Goal: Navigation & Orientation: Find specific page/section

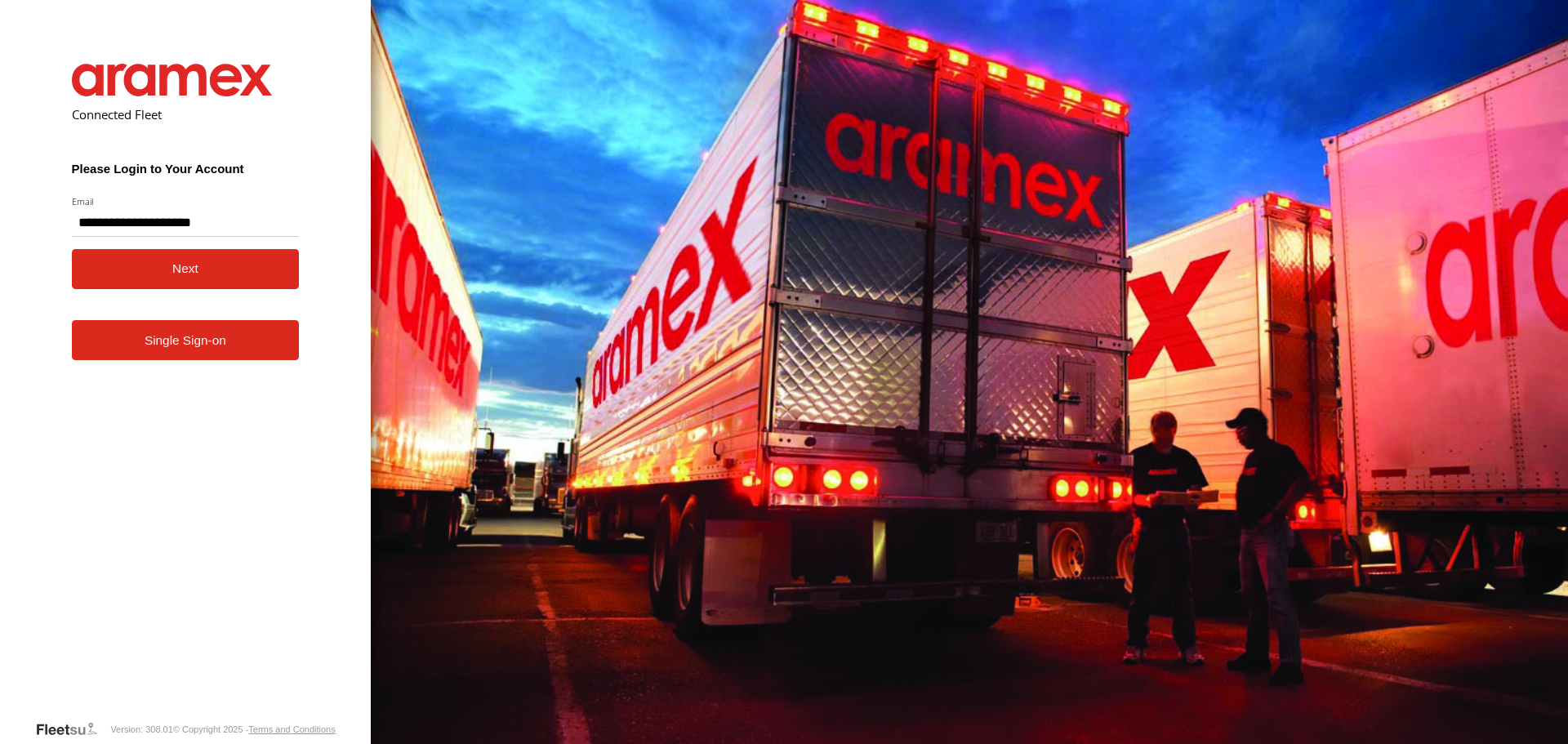
type input "**********"
click at [103, 263] on button "Next" at bounding box center [186, 269] width 228 height 40
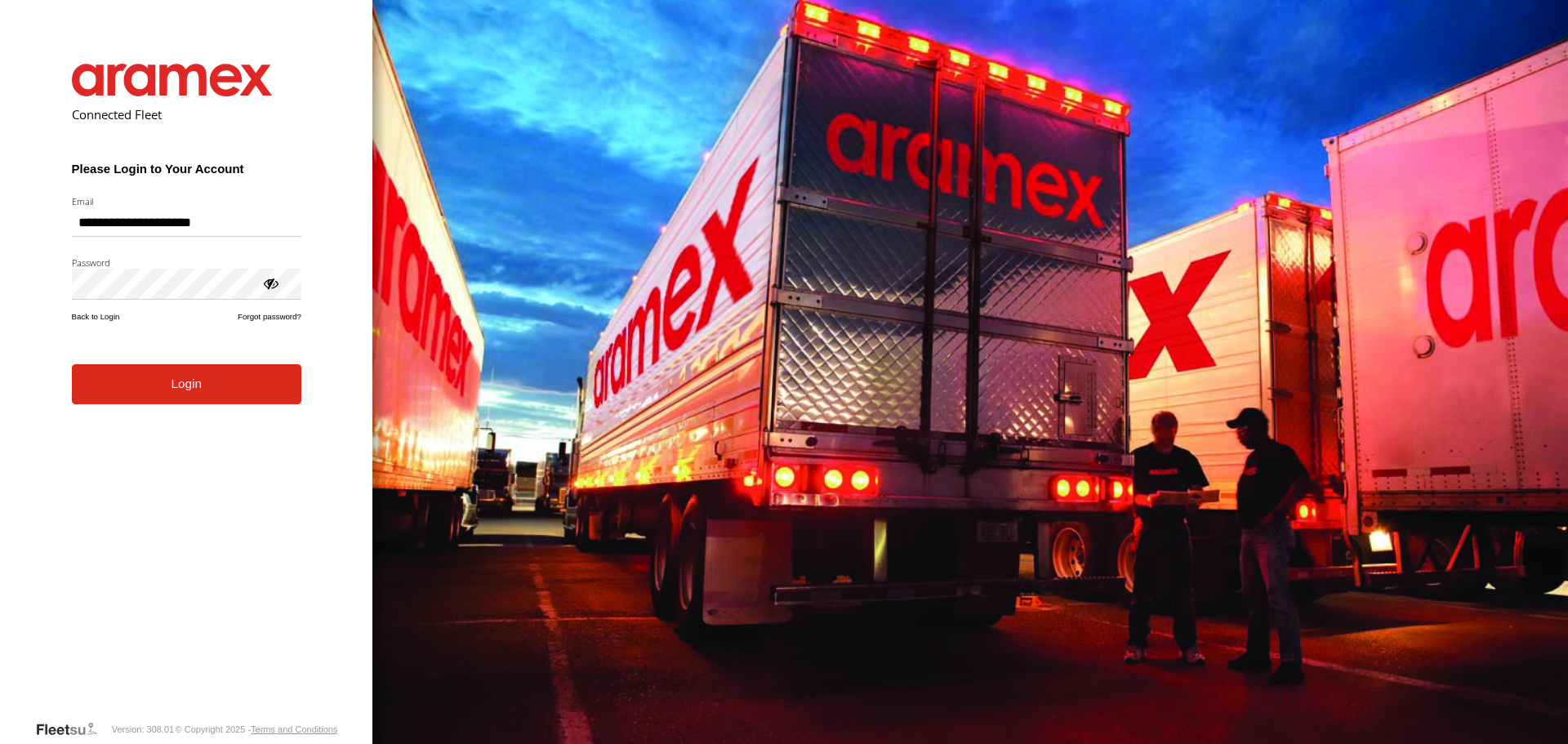
click at [205, 410] on form "**********" at bounding box center [187, 379] width 279 height 680
click at [251, 382] on button "Login" at bounding box center [187, 384] width 230 height 40
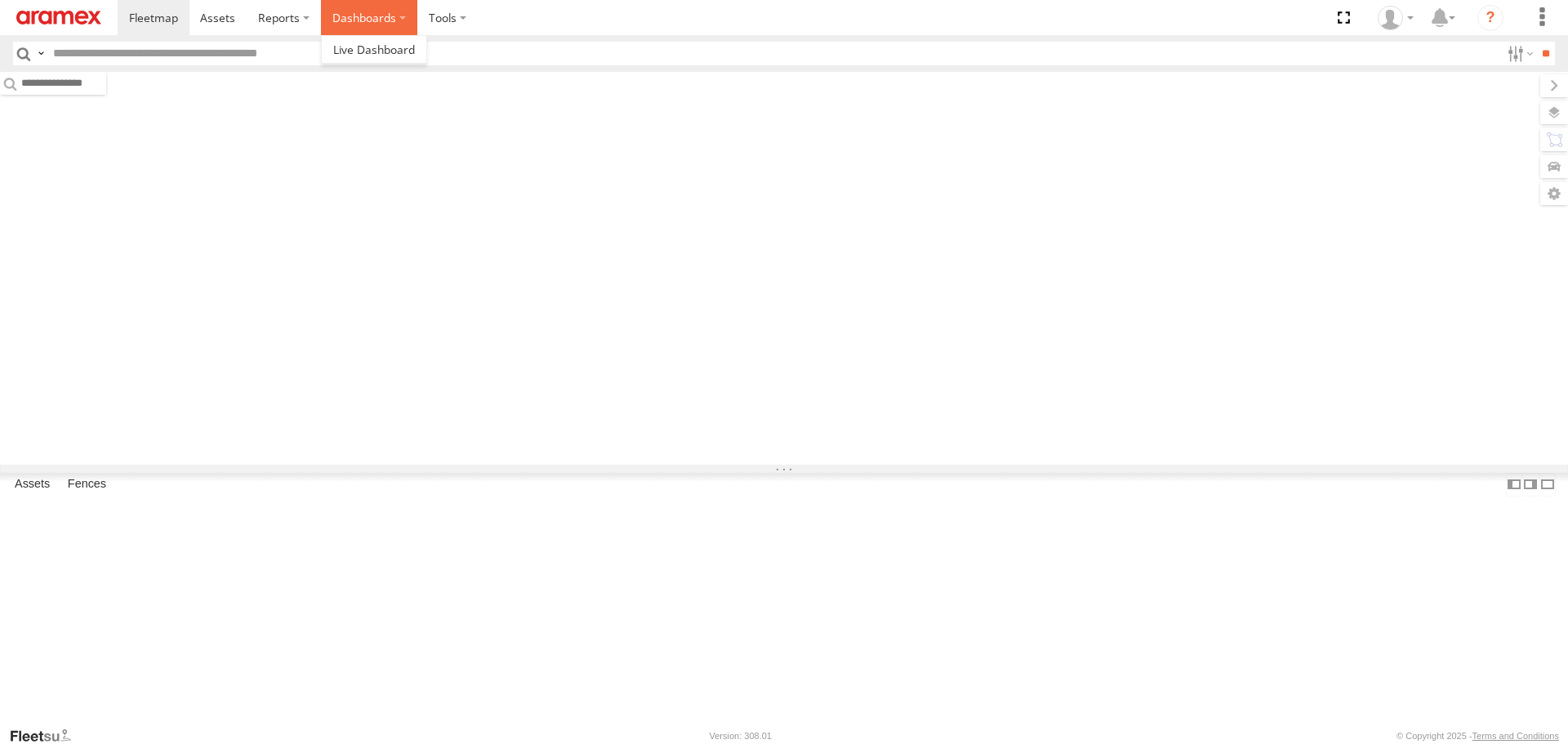
click at [354, 19] on label "Dashboards" at bounding box center [369, 17] width 97 height 35
click at [377, 45] on span at bounding box center [374, 49] width 82 height 16
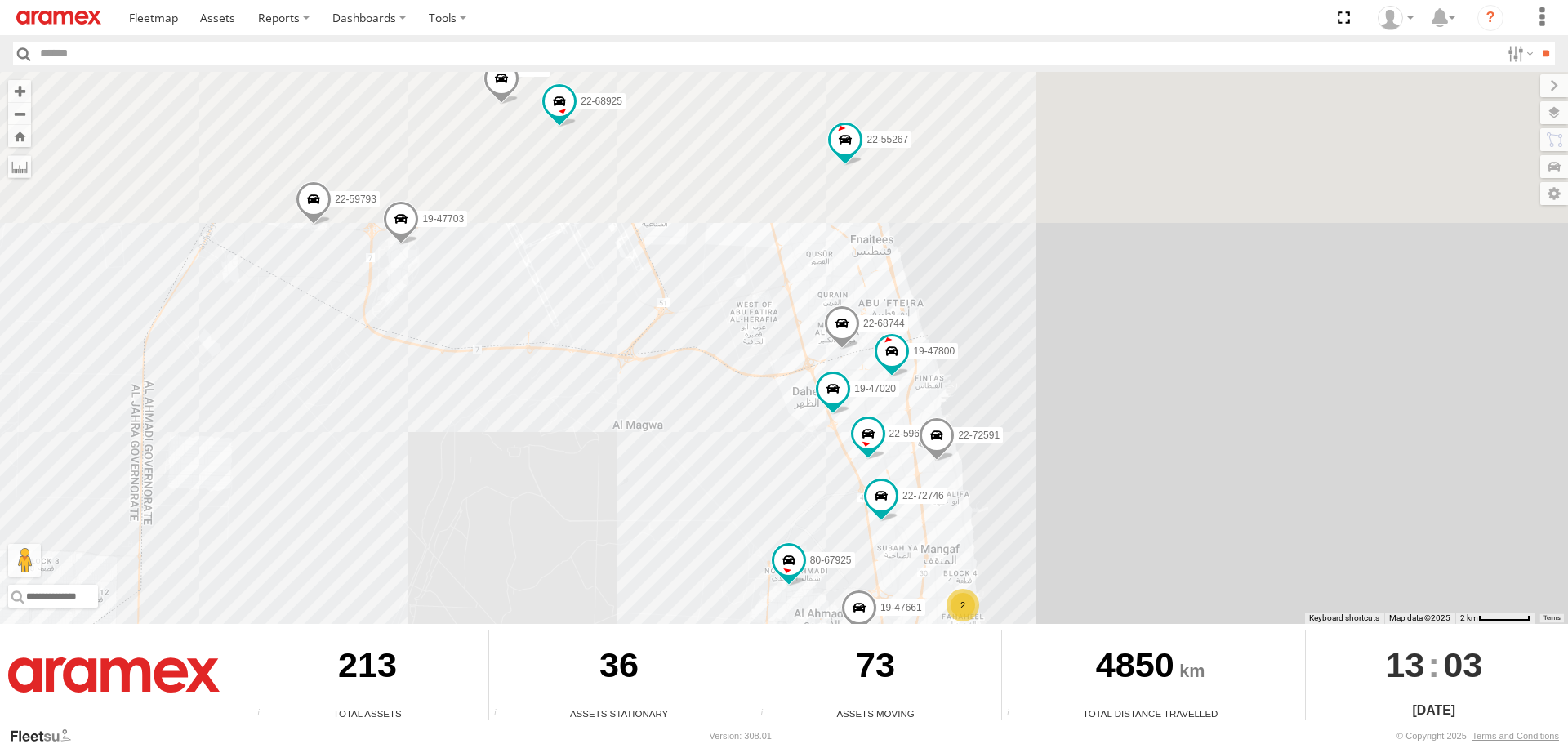
drag, startPoint x: 657, startPoint y: 211, endPoint x: 892, endPoint y: 758, distance: 595.3
click at [892, 743] on html at bounding box center [784, 372] width 1568 height 744
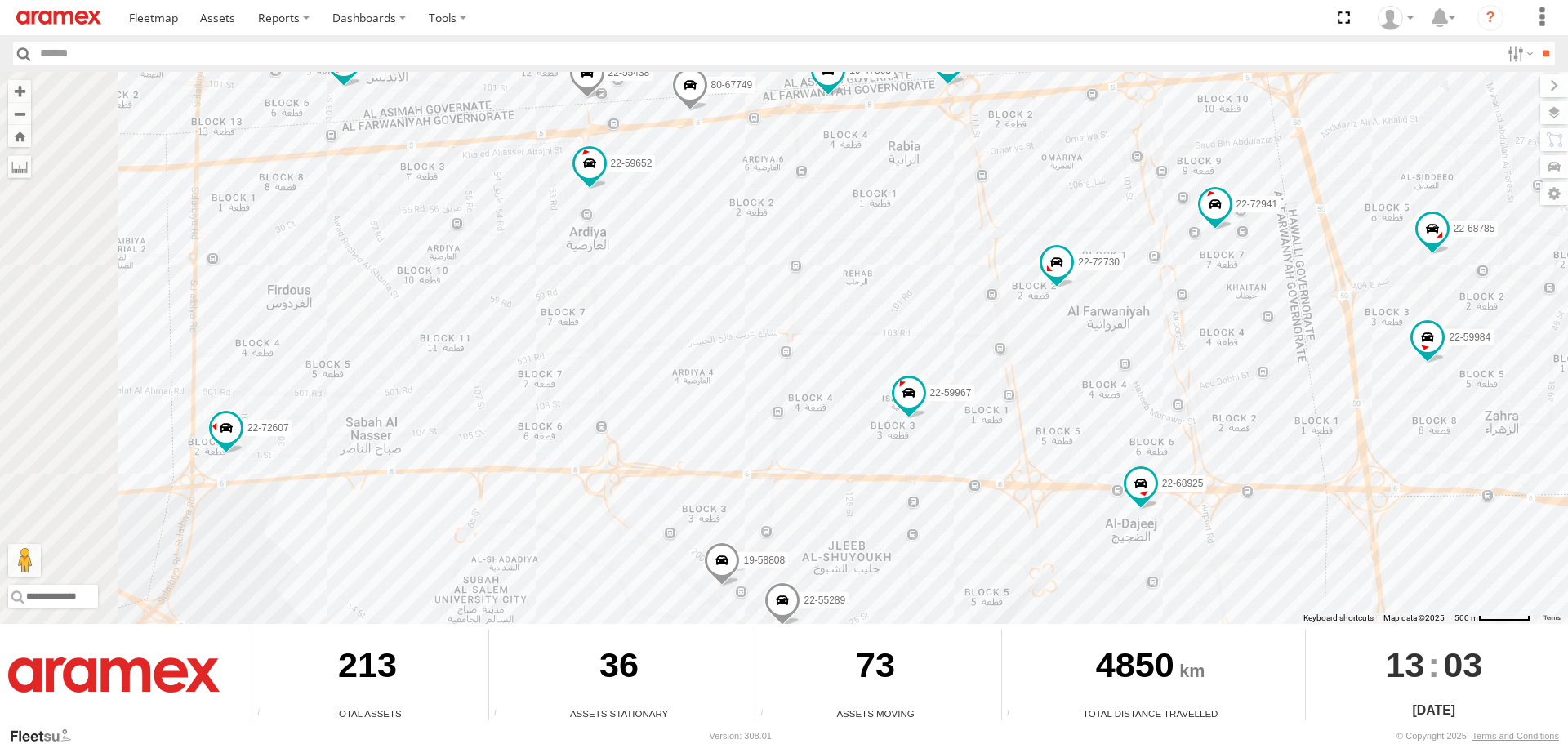
drag, startPoint x: 575, startPoint y: 494, endPoint x: 789, endPoint y: 493, distance: 214.0
click at [789, 493] on div "22-55056 80-83094 80-67859 22-68580 80-67925 22-72591 22-68744 19-47703 22-5526…" at bounding box center [784, 348] width 1568 height 552
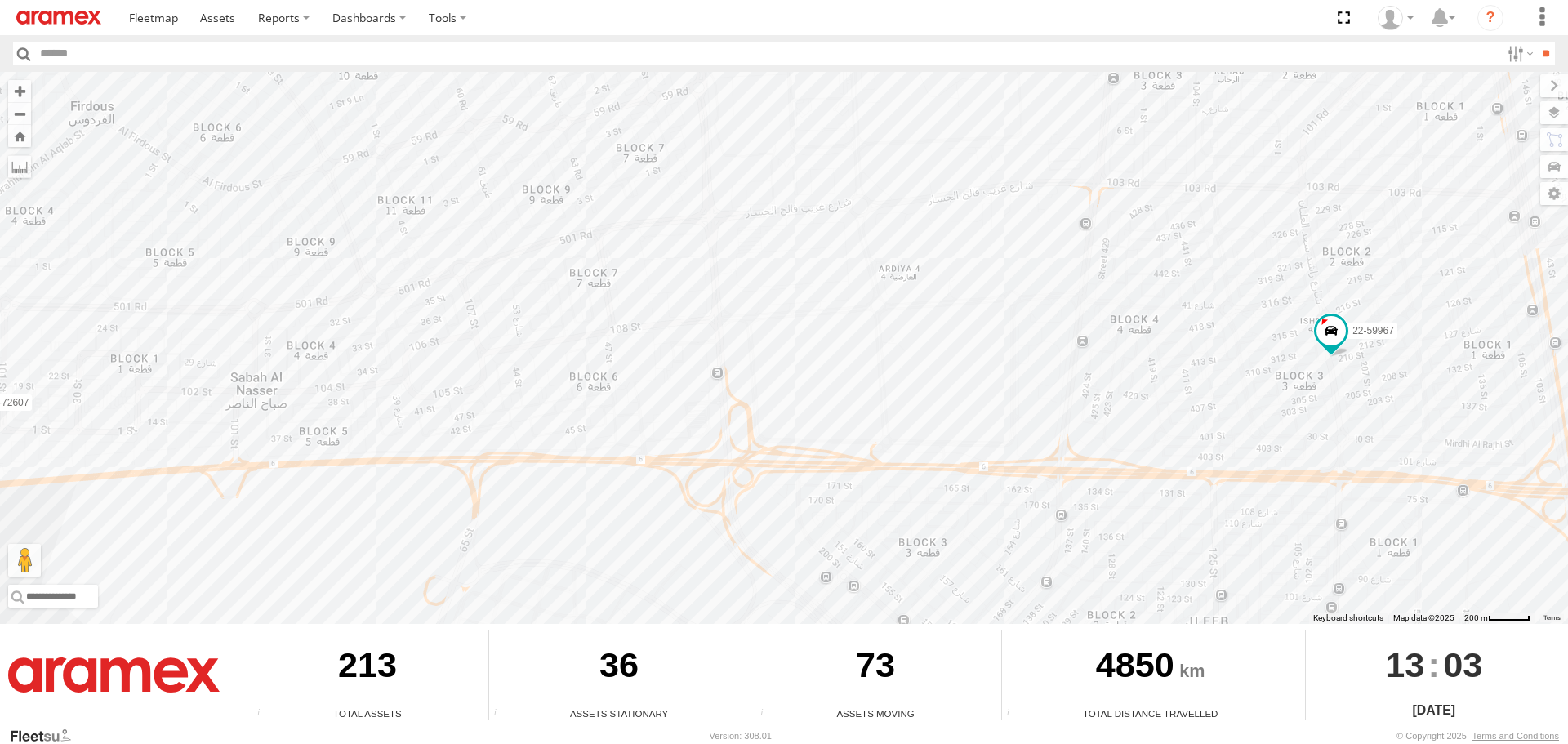
drag, startPoint x: 625, startPoint y: 517, endPoint x: 264, endPoint y: 414, distance: 375.4
click at [264, 414] on div "22-55056 80-83094 80-67859 22-68580 80-67925 22-72591 22-68744 19-47703 22-5526…" at bounding box center [784, 348] width 1568 height 552
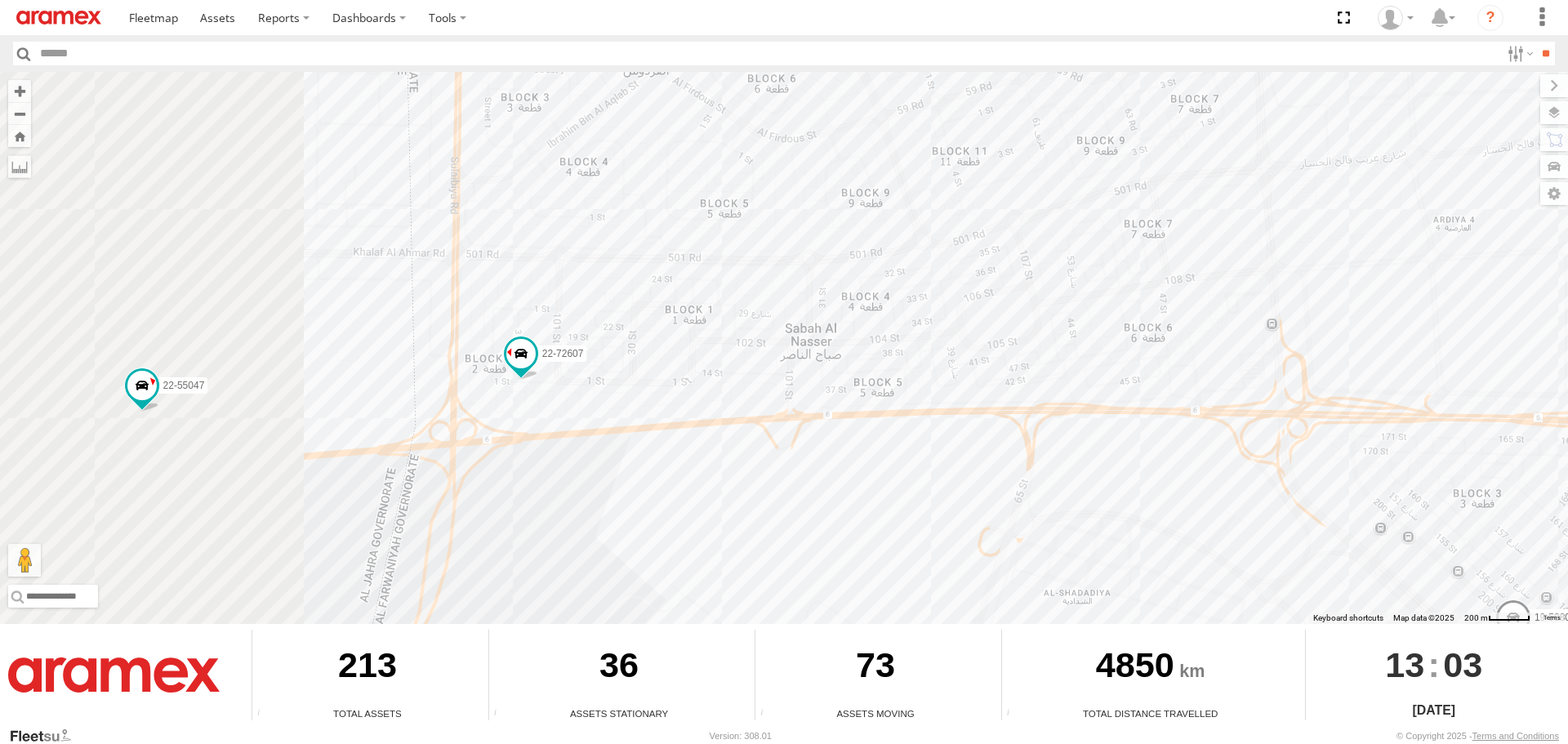
drag, startPoint x: 264, startPoint y: 414, endPoint x: 1127, endPoint y: 447, distance: 863.6
click at [1127, 447] on div "22-55056 80-83094 80-67859 22-68580 80-67925 22-72591 22-68744 19-47703 22-5526…" at bounding box center [784, 348] width 1568 height 552
click at [520, 349] on span at bounding box center [521, 354] width 30 height 30
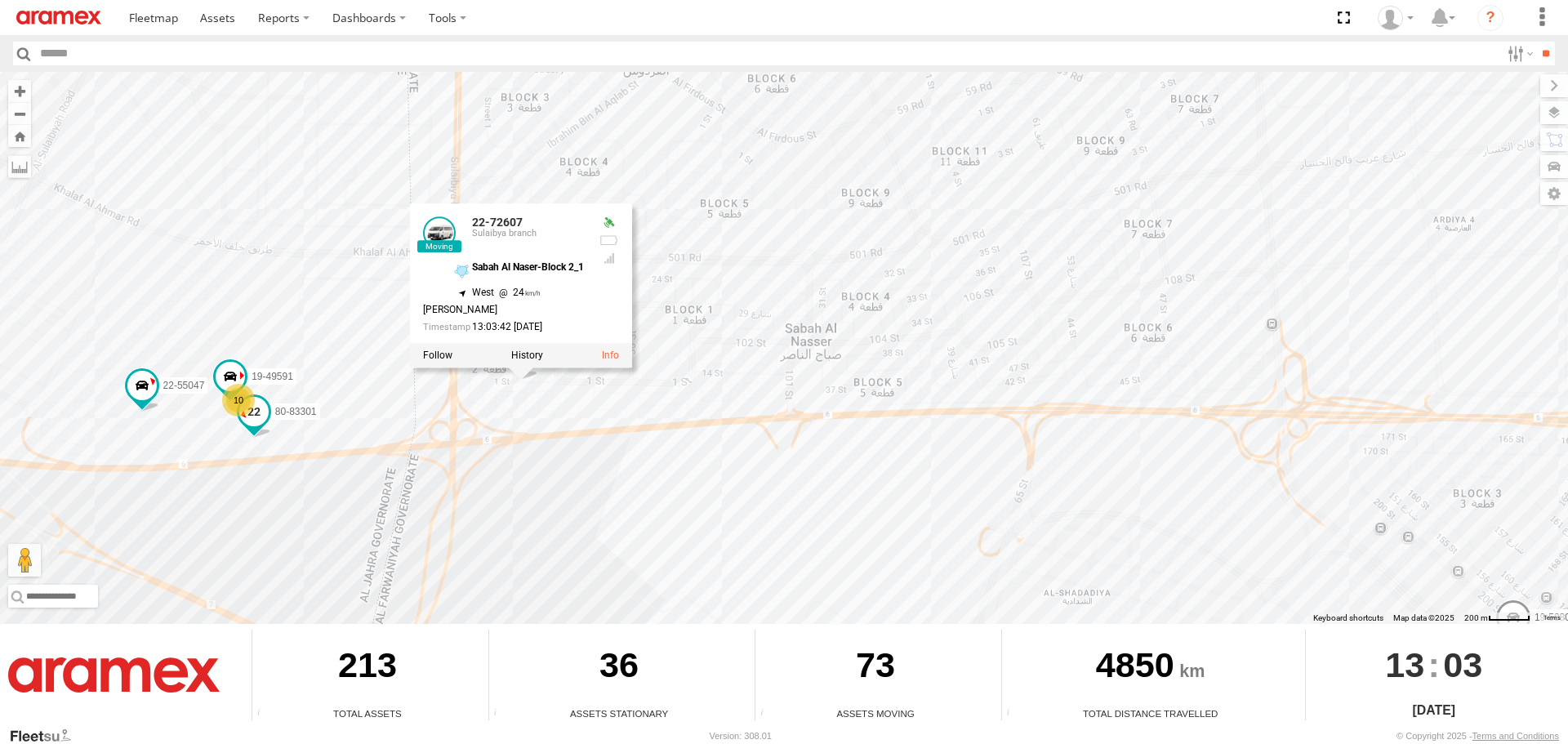
click at [262, 414] on span at bounding box center [254, 412] width 30 height 30
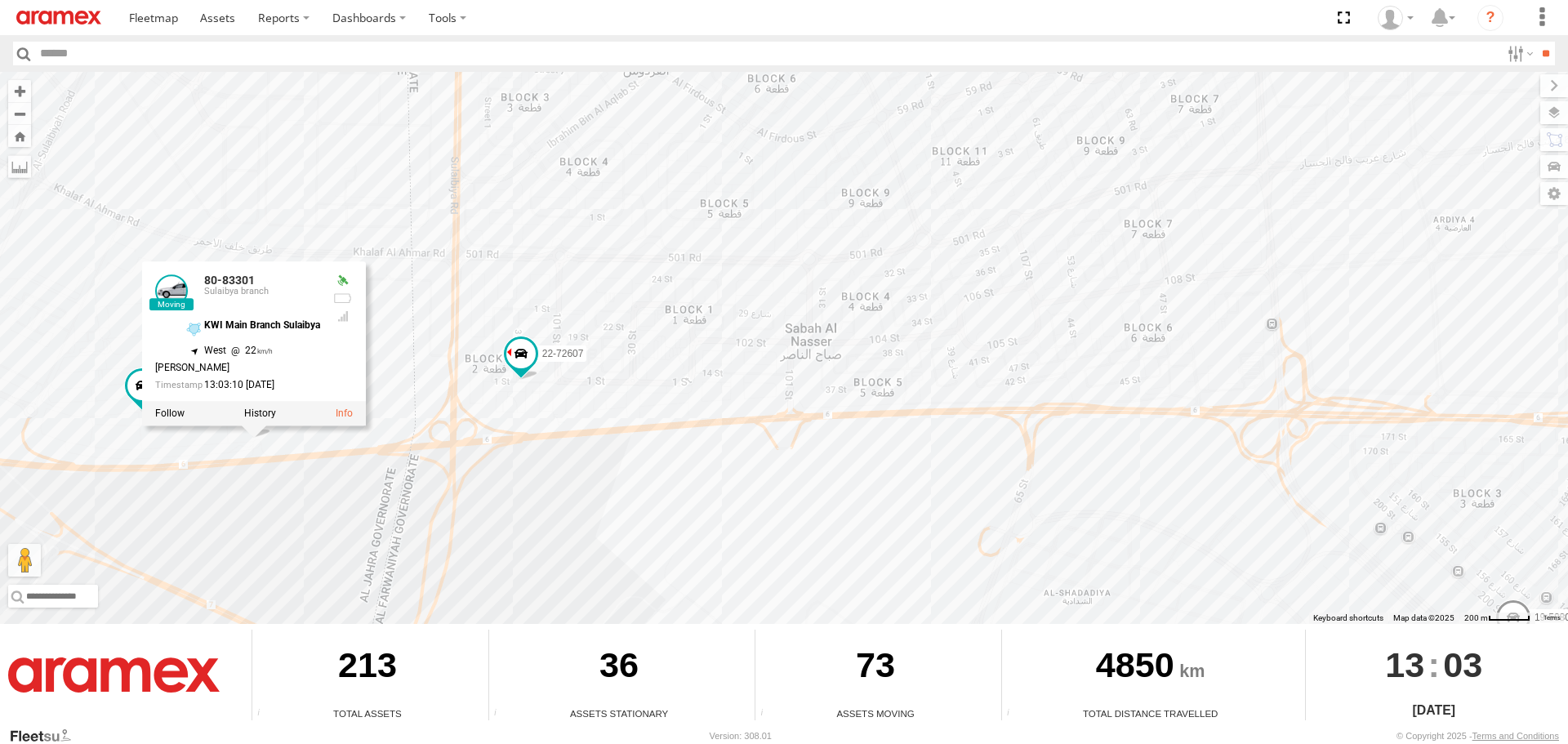
click at [193, 440] on div "22-55056 80-83094 80-67859 22-68580 80-67925 22-72591 22-68744 19-47703 22-5526…" at bounding box center [784, 348] width 1568 height 552
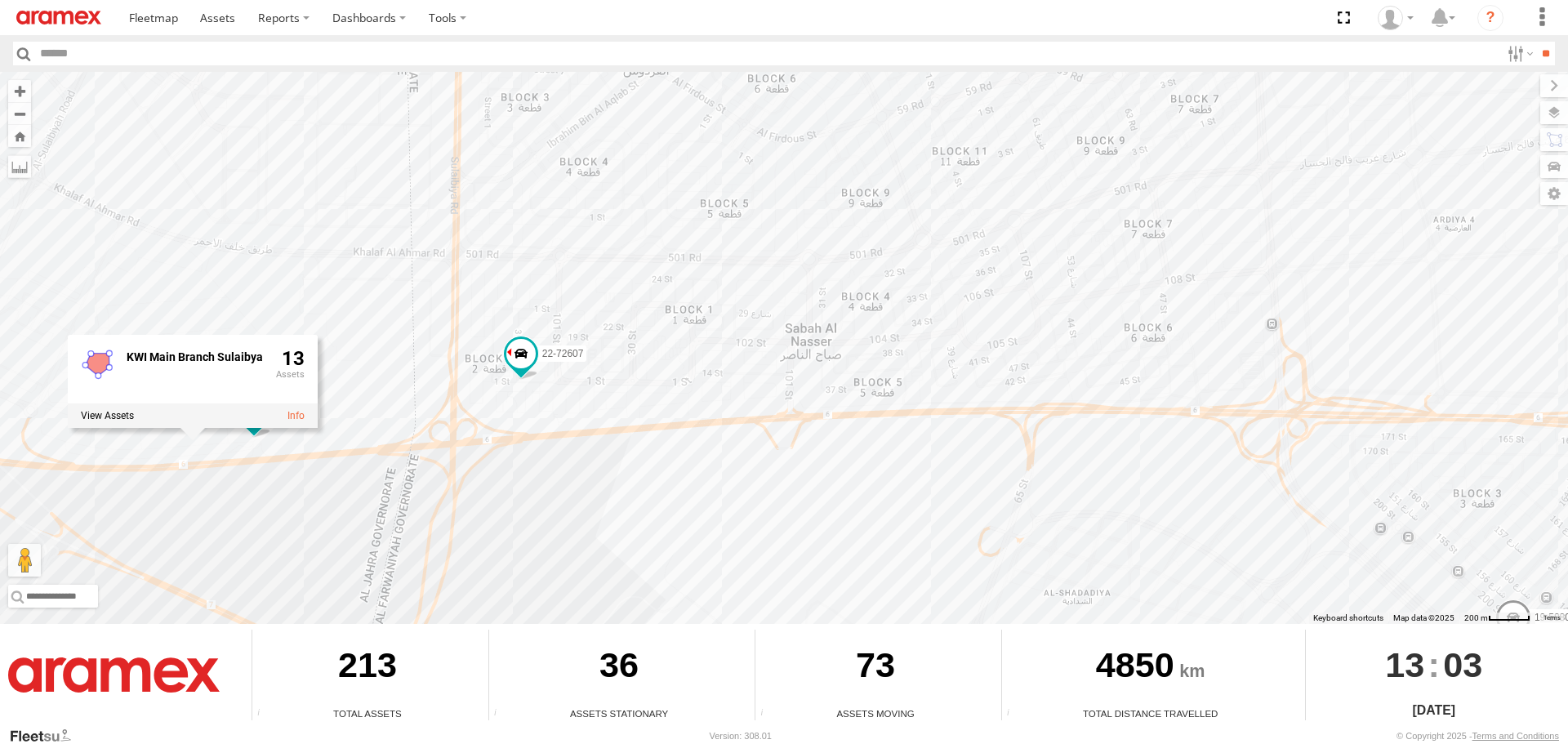
click at [686, 523] on div "22-55056 80-83094 80-67859 22-68580 80-67925 22-72591 22-68744 19-47703 22-5526…" at bounding box center [784, 348] width 1568 height 552
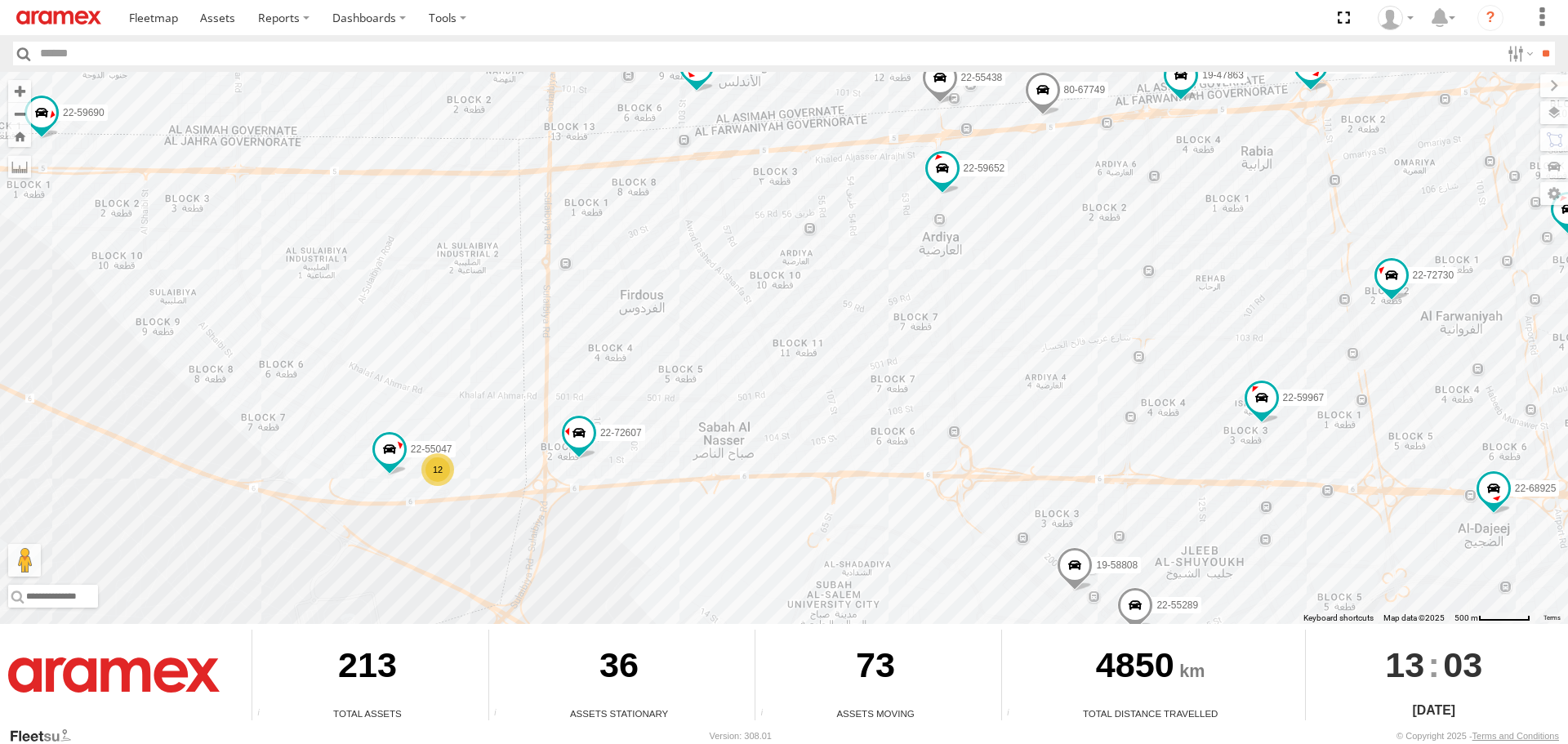
drag, startPoint x: 759, startPoint y: 515, endPoint x: 659, endPoint y: 547, distance: 105.0
click at [659, 555] on div "22-55056 80-83094 80-67859 22-68580 80-67925 22-72591 22-68744 19-47703 22-5526…" at bounding box center [784, 348] width 1568 height 552
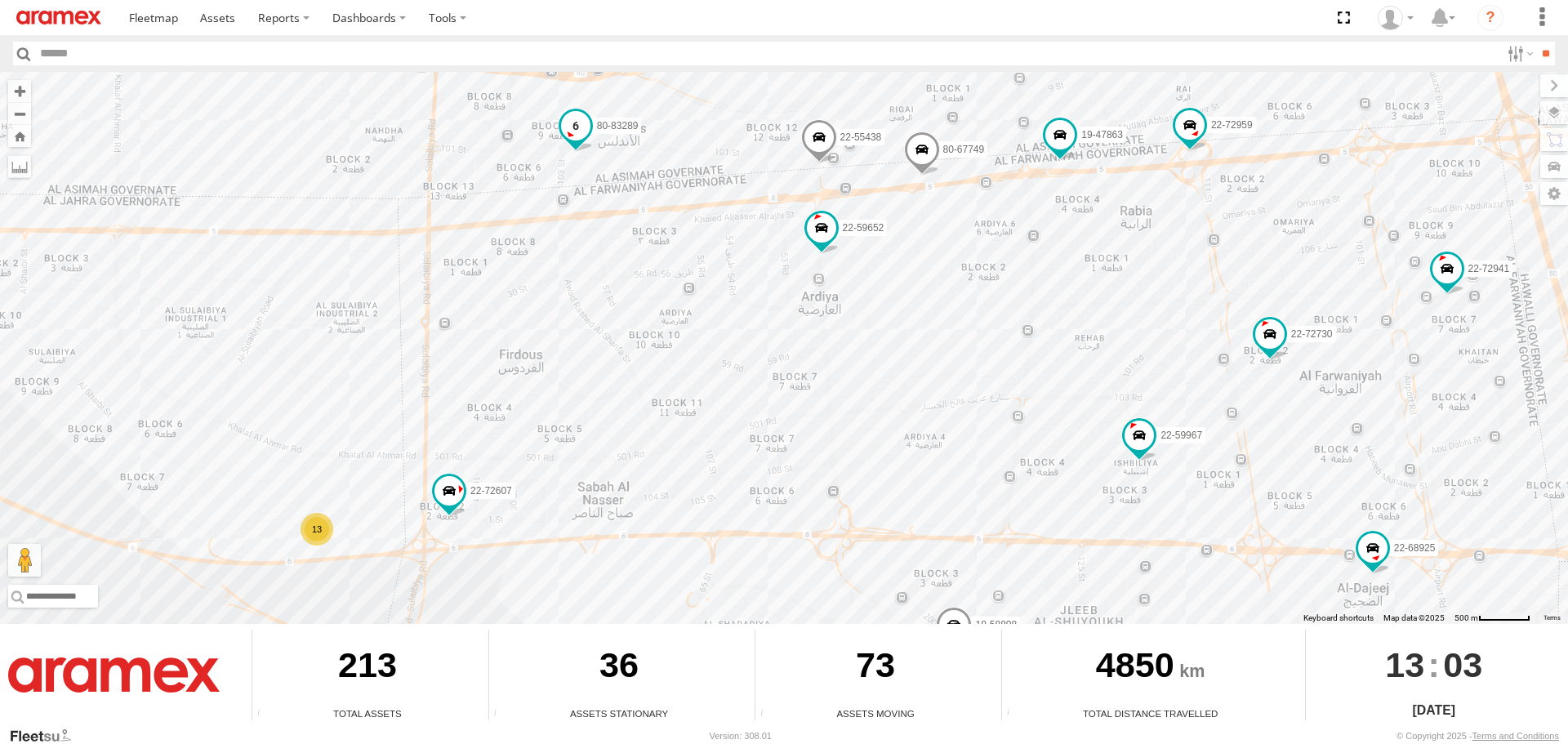
click at [581, 126] on span at bounding box center [576, 126] width 30 height 30
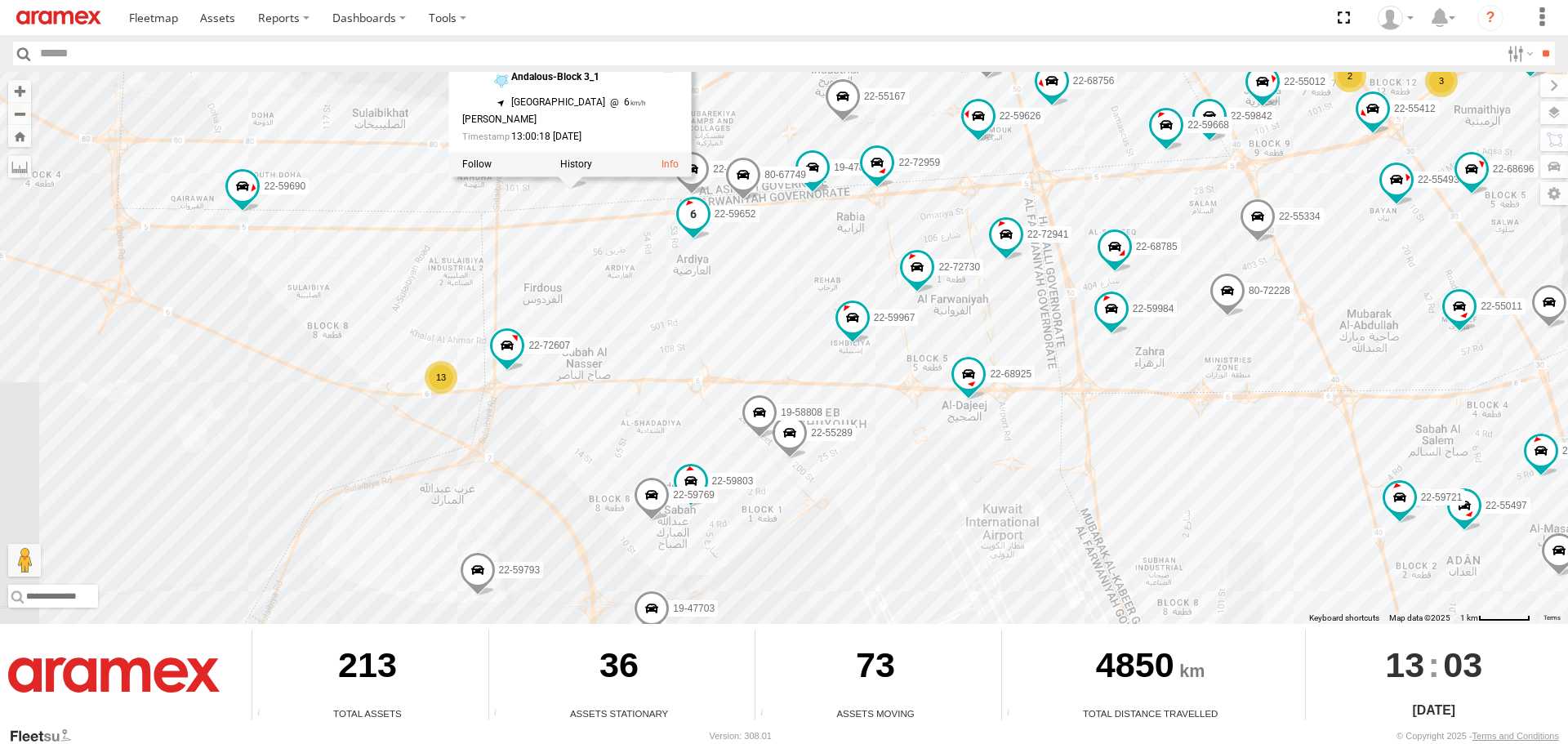
click at [693, 212] on span at bounding box center [693, 214] width 30 height 30
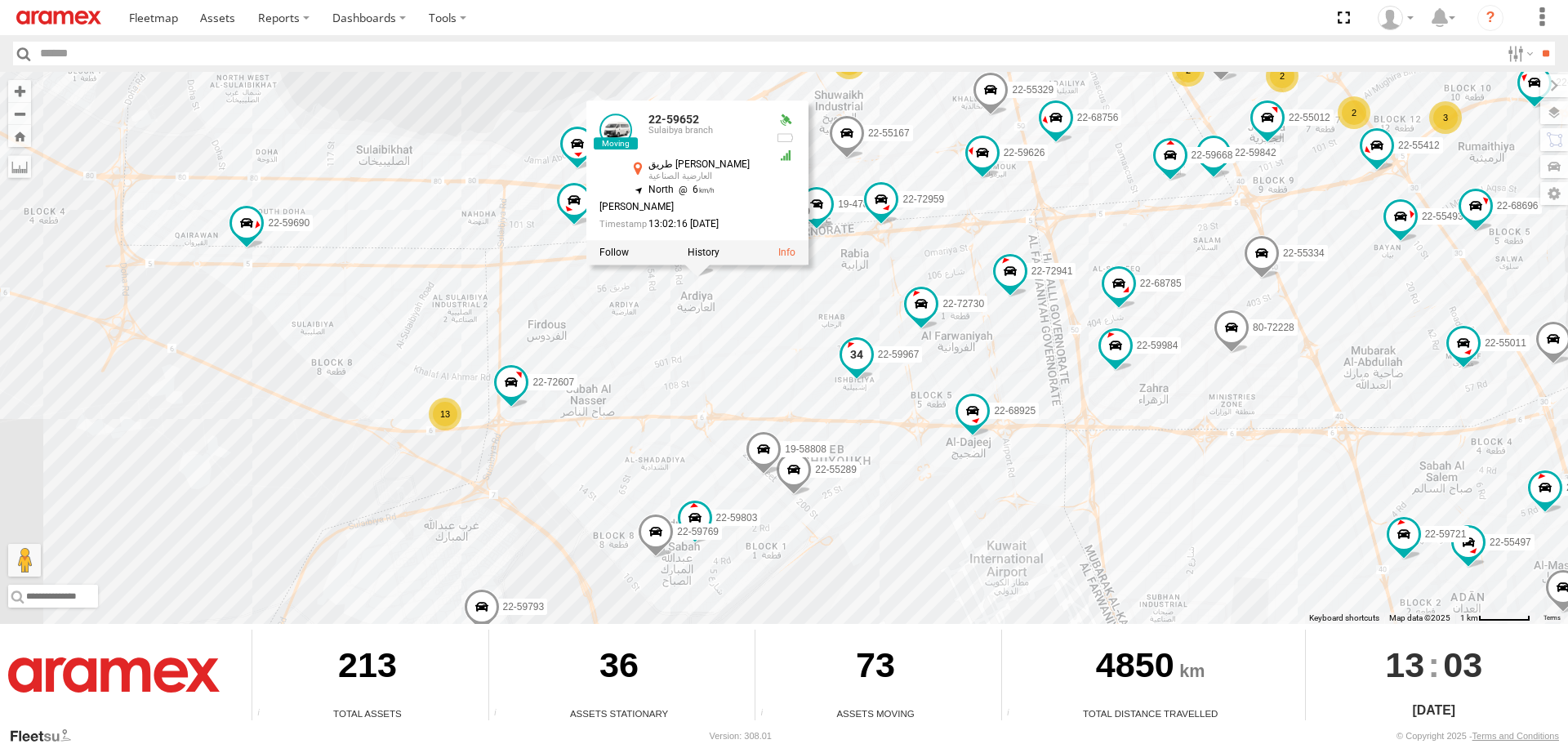
click at [851, 361] on span at bounding box center [857, 354] width 30 height 30
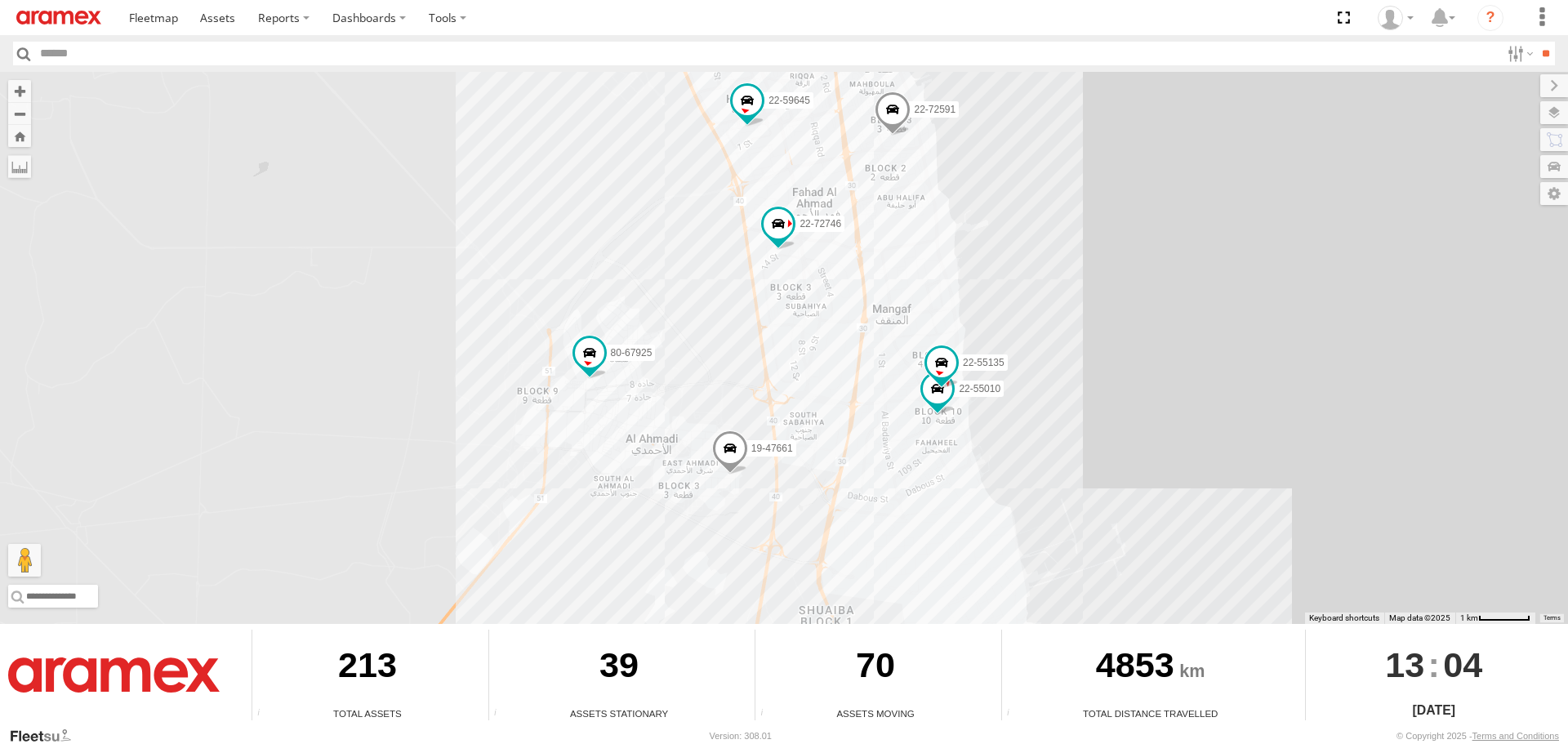
drag, startPoint x: 622, startPoint y: 235, endPoint x: 733, endPoint y: 567, distance: 350.1
click at [732, 564] on div "22-55056 22-59690 80-83094 80-67859 22-68580 80-83301 80-67925 22-72591 22-5964…" at bounding box center [784, 348] width 1568 height 552
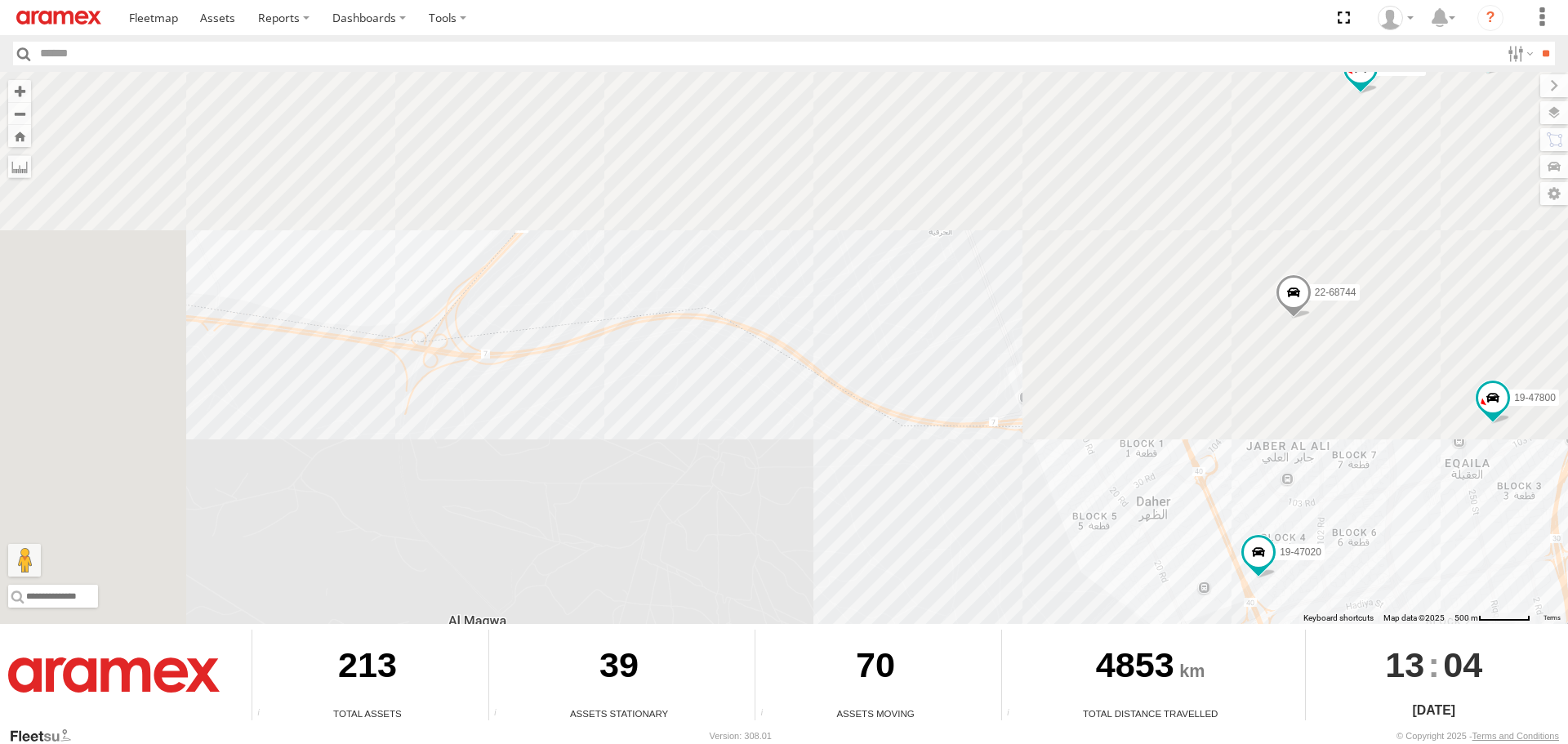
drag, startPoint x: 617, startPoint y: 369, endPoint x: 1050, endPoint y: 783, distance: 599.1
click at [1050, 743] on html at bounding box center [784, 372] width 1568 height 744
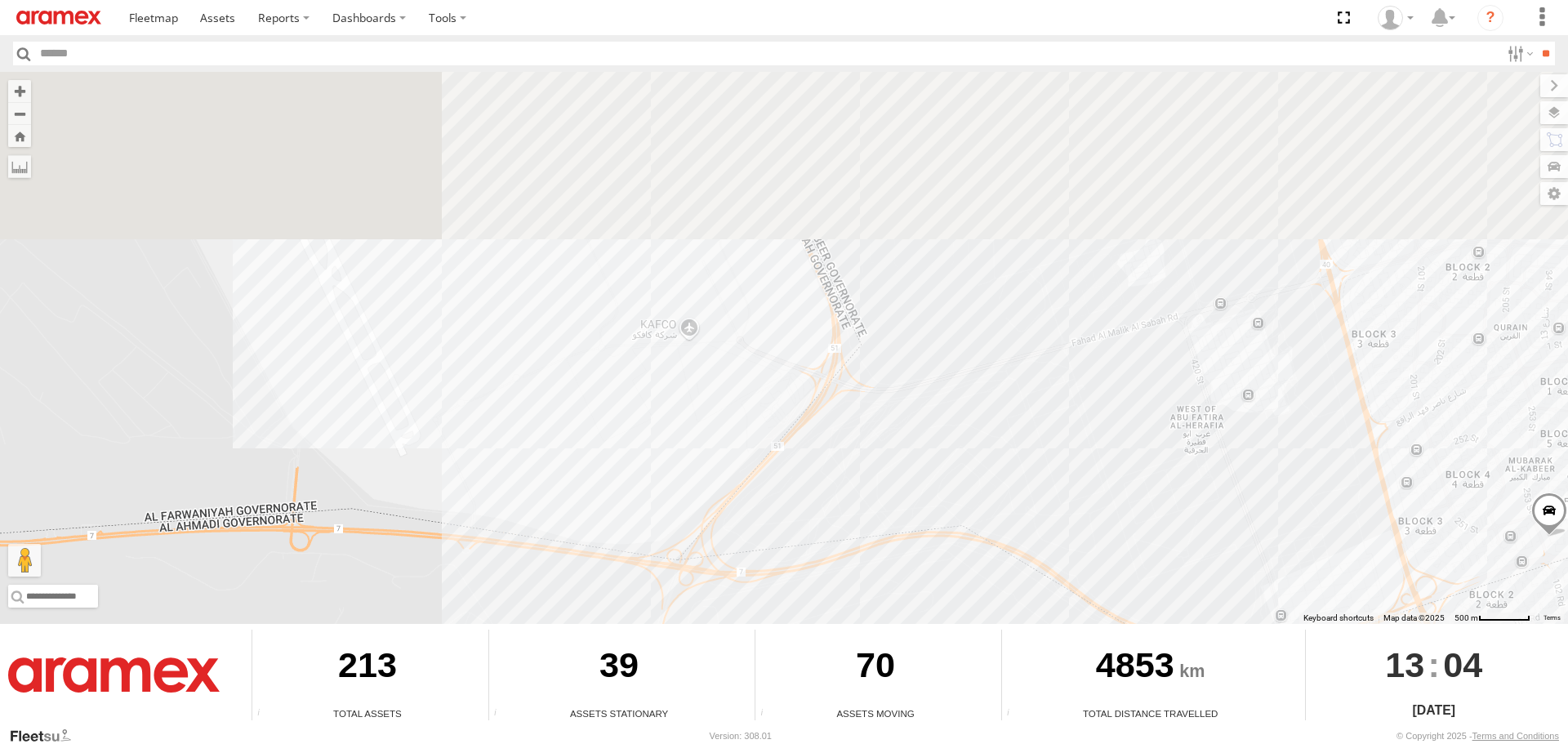
drag, startPoint x: 921, startPoint y: 394, endPoint x: 892, endPoint y: 628, distance: 235.8
click at [928, 740] on body "?" at bounding box center [784, 372] width 1568 height 744
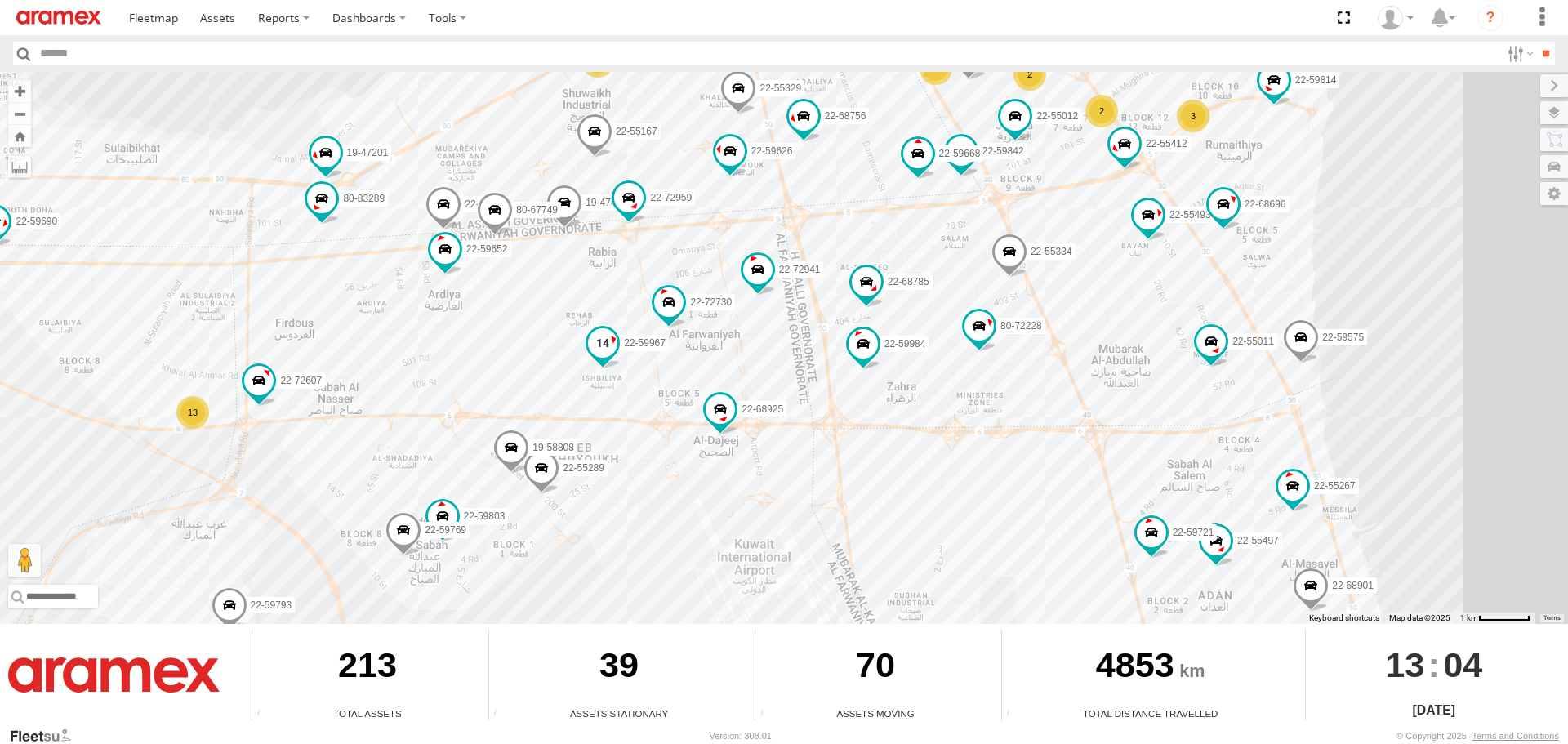
click at [607, 345] on span at bounding box center [603, 343] width 30 height 30
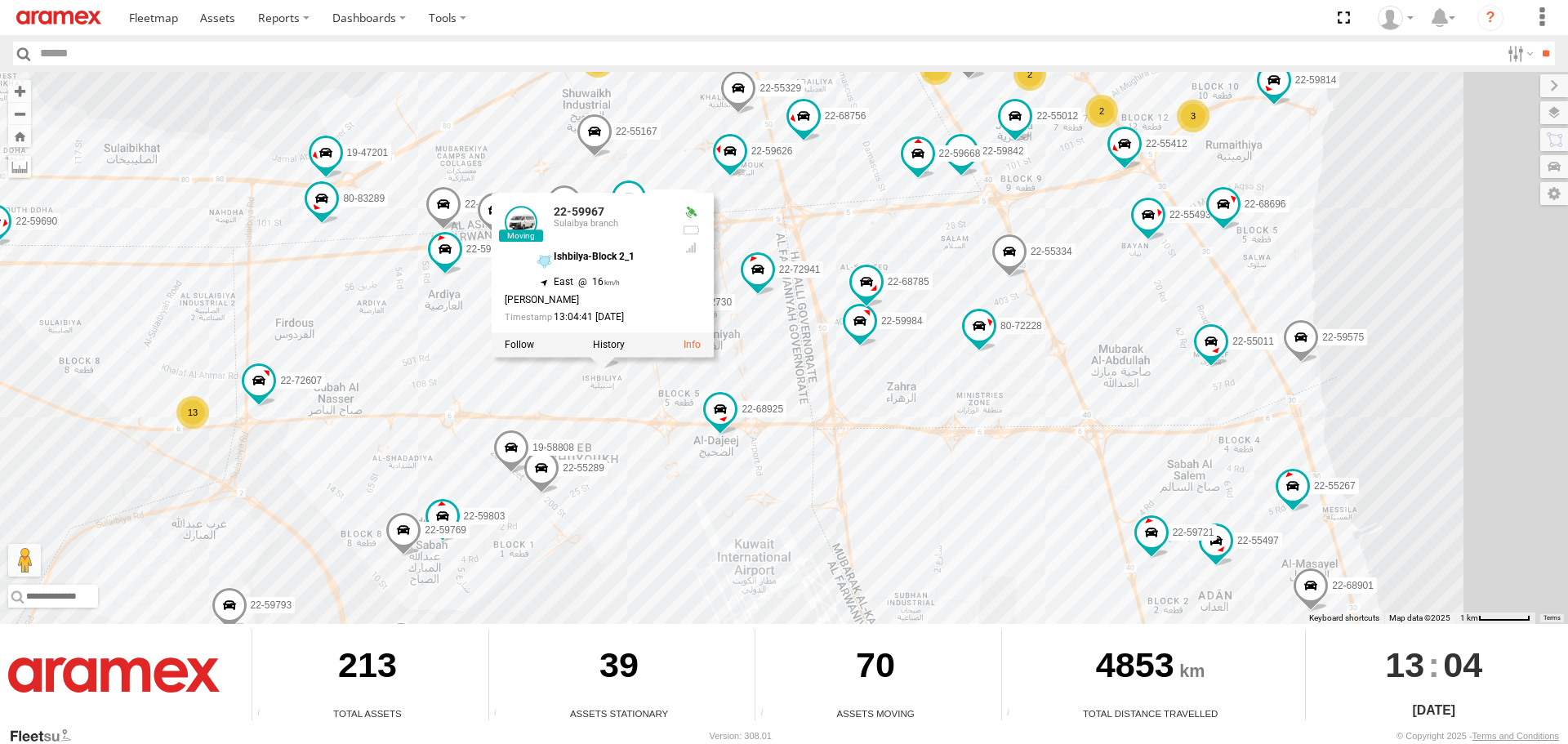
click at [545, 472] on span at bounding box center [541, 472] width 36 height 44
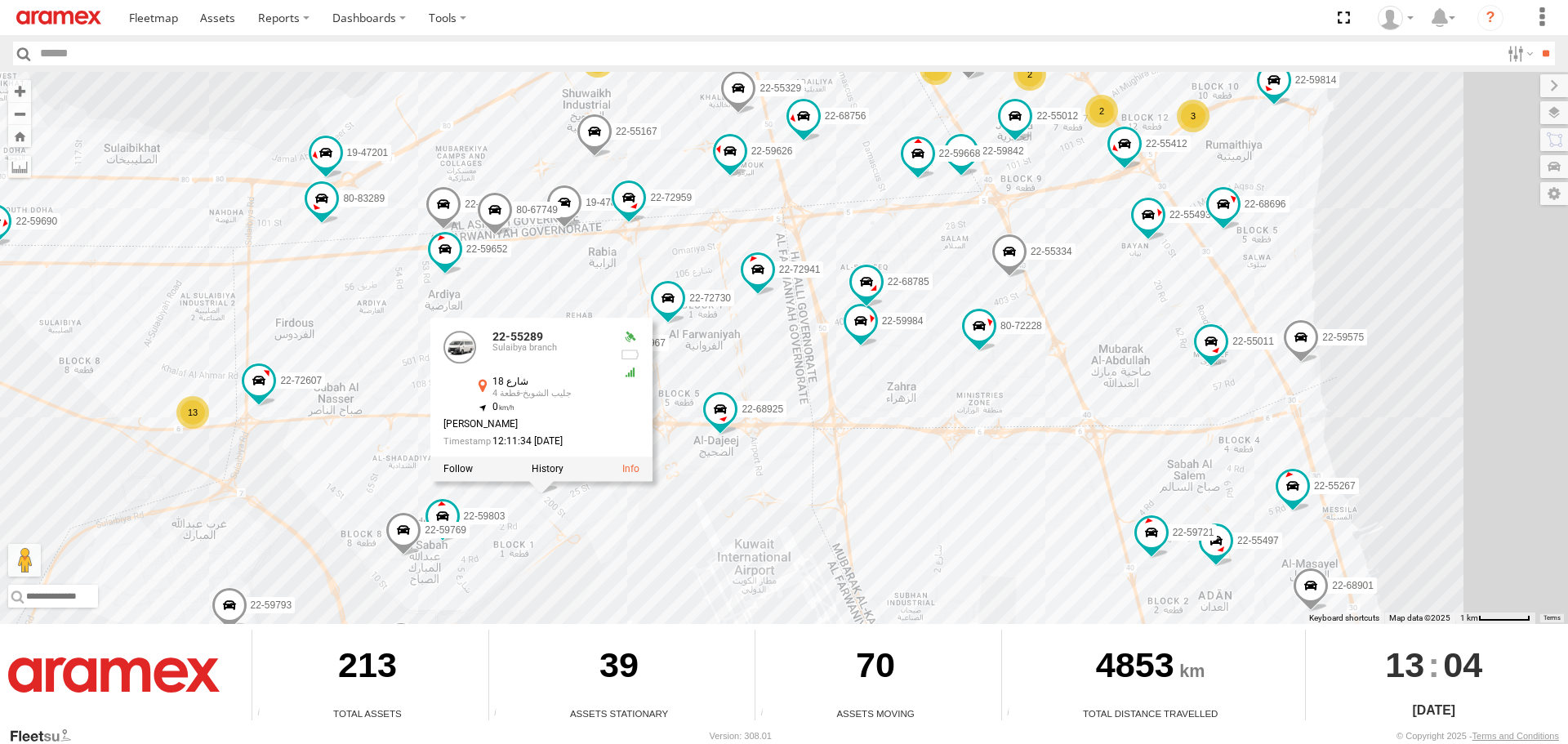
click at [643, 582] on div "22-55056 22-59690 80-83094 80-67859 22-68580 80-67925 22-72591 22-59645 22-5501…" at bounding box center [784, 348] width 1568 height 552
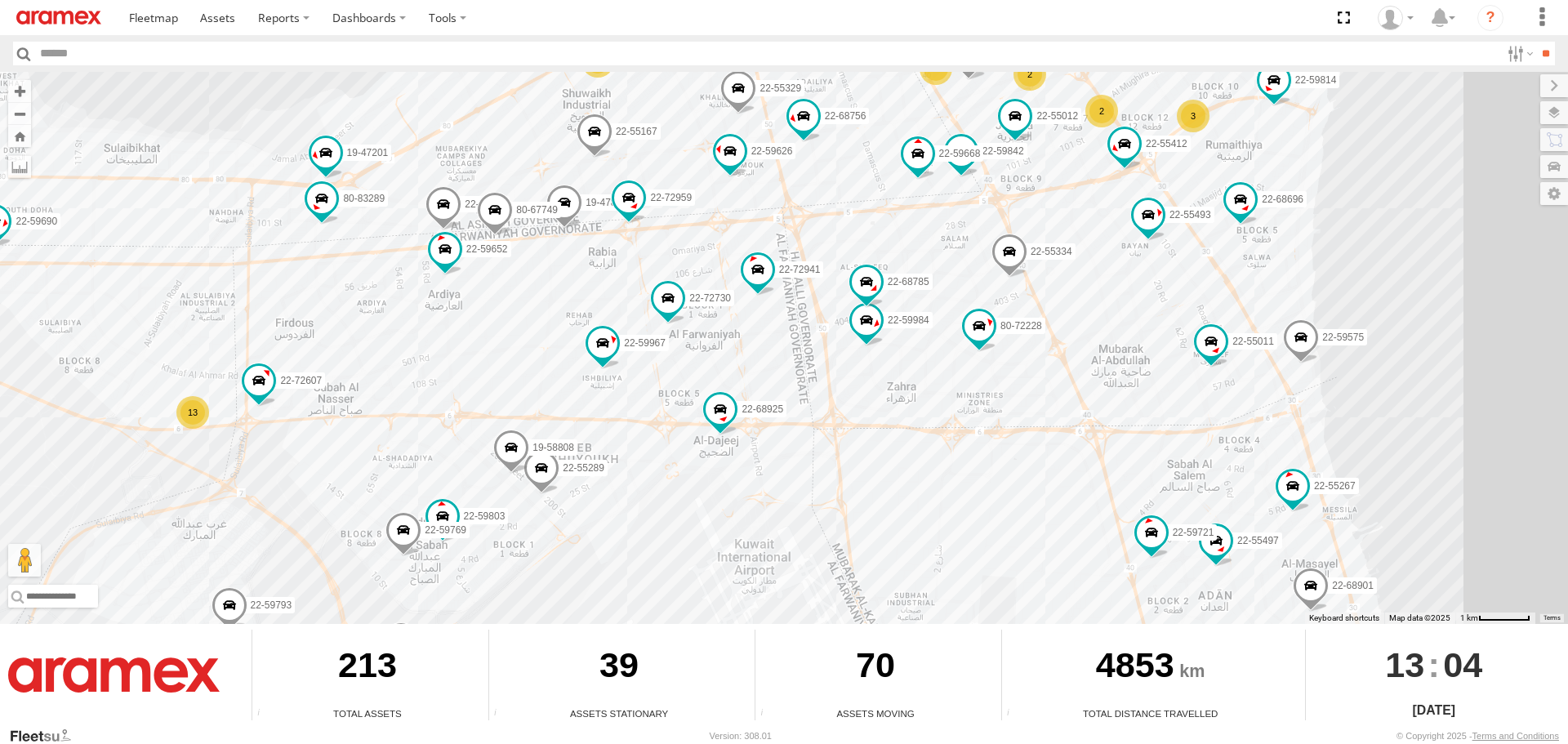
click at [513, 441] on span at bounding box center [511, 452] width 36 height 44
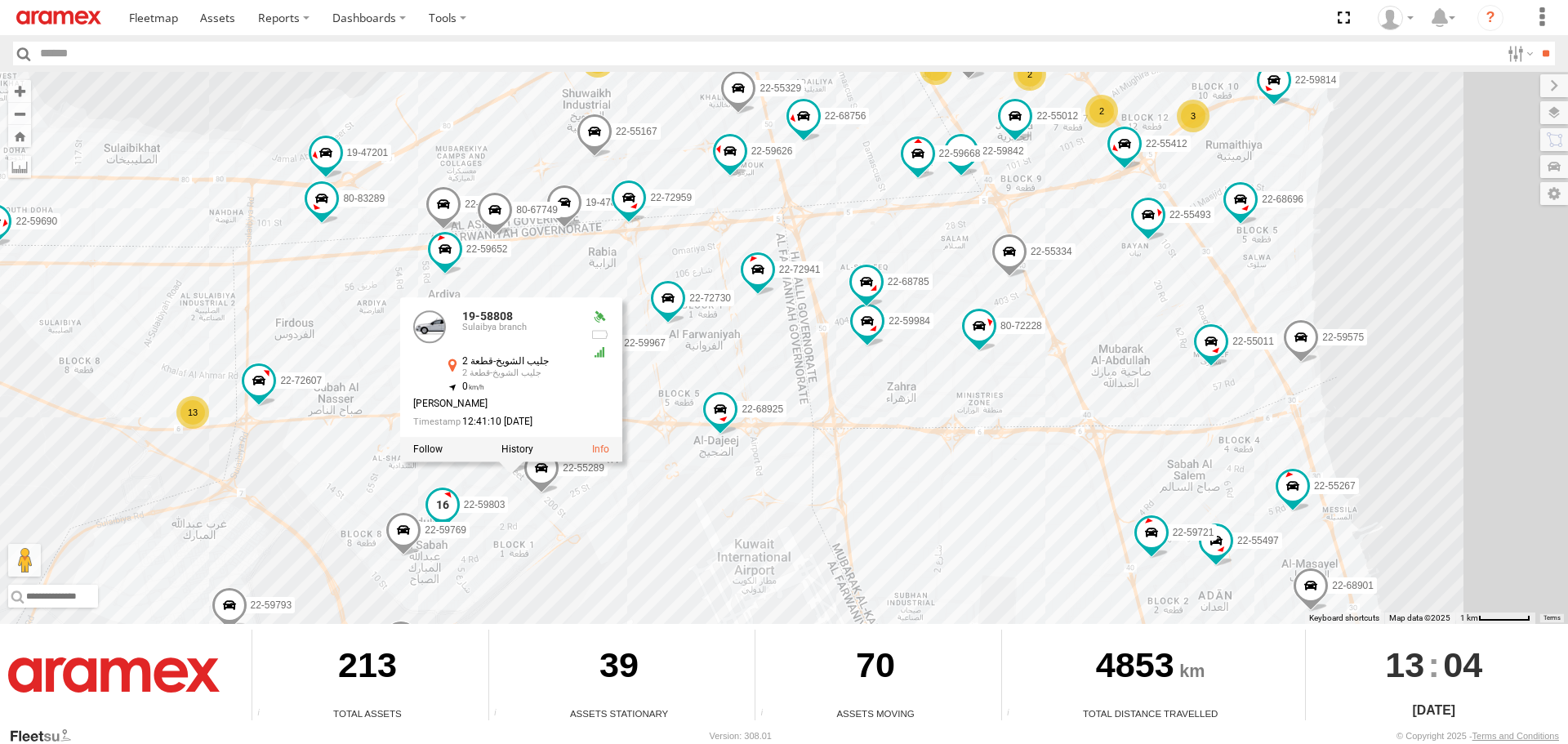
click at [449, 504] on span at bounding box center [443, 504] width 30 height 30
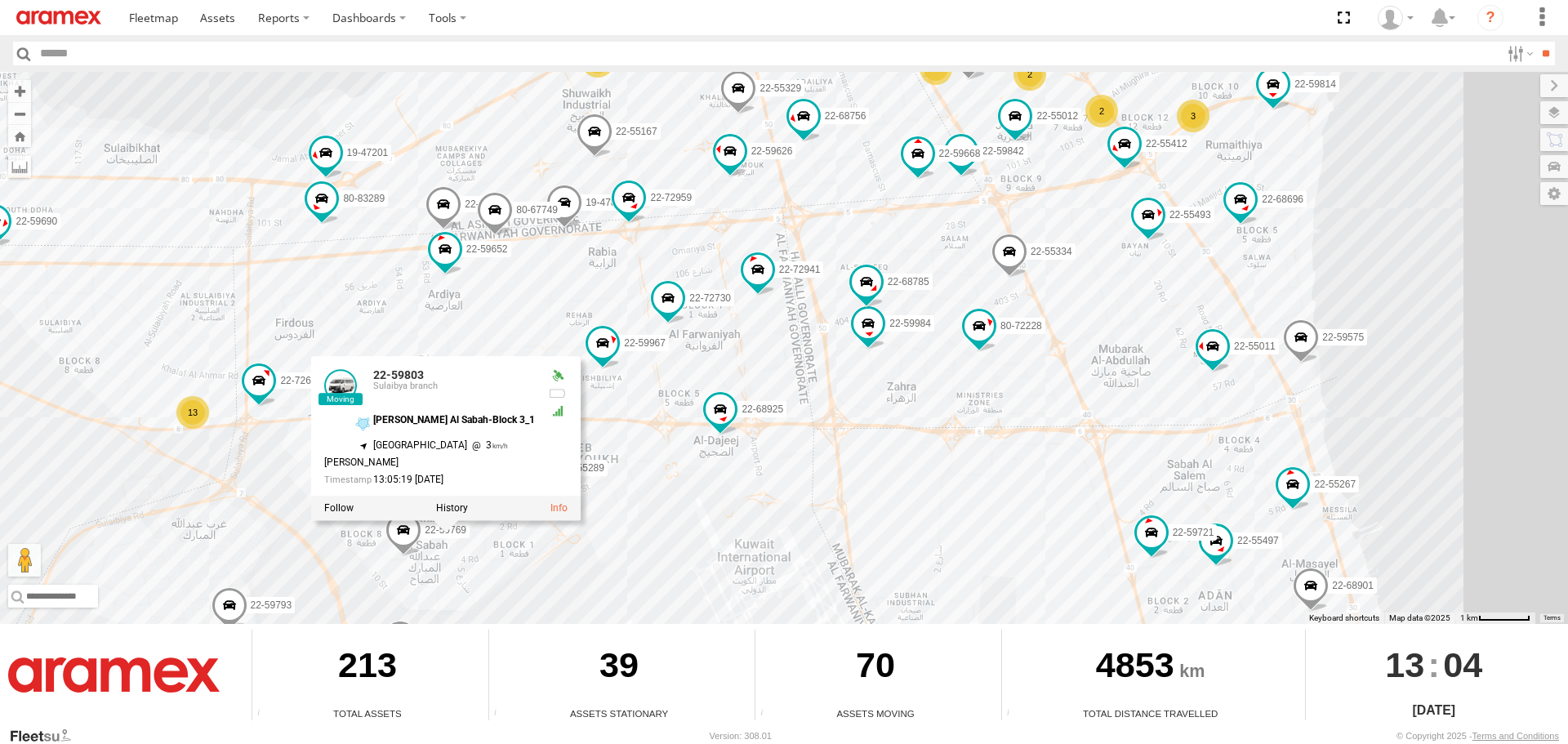
click at [795, 462] on div "22-55056 22-59690 80-83094 80-67859 22-68580 80-67925 22-72591 22-59645 22-5501…" at bounding box center [784, 348] width 1568 height 552
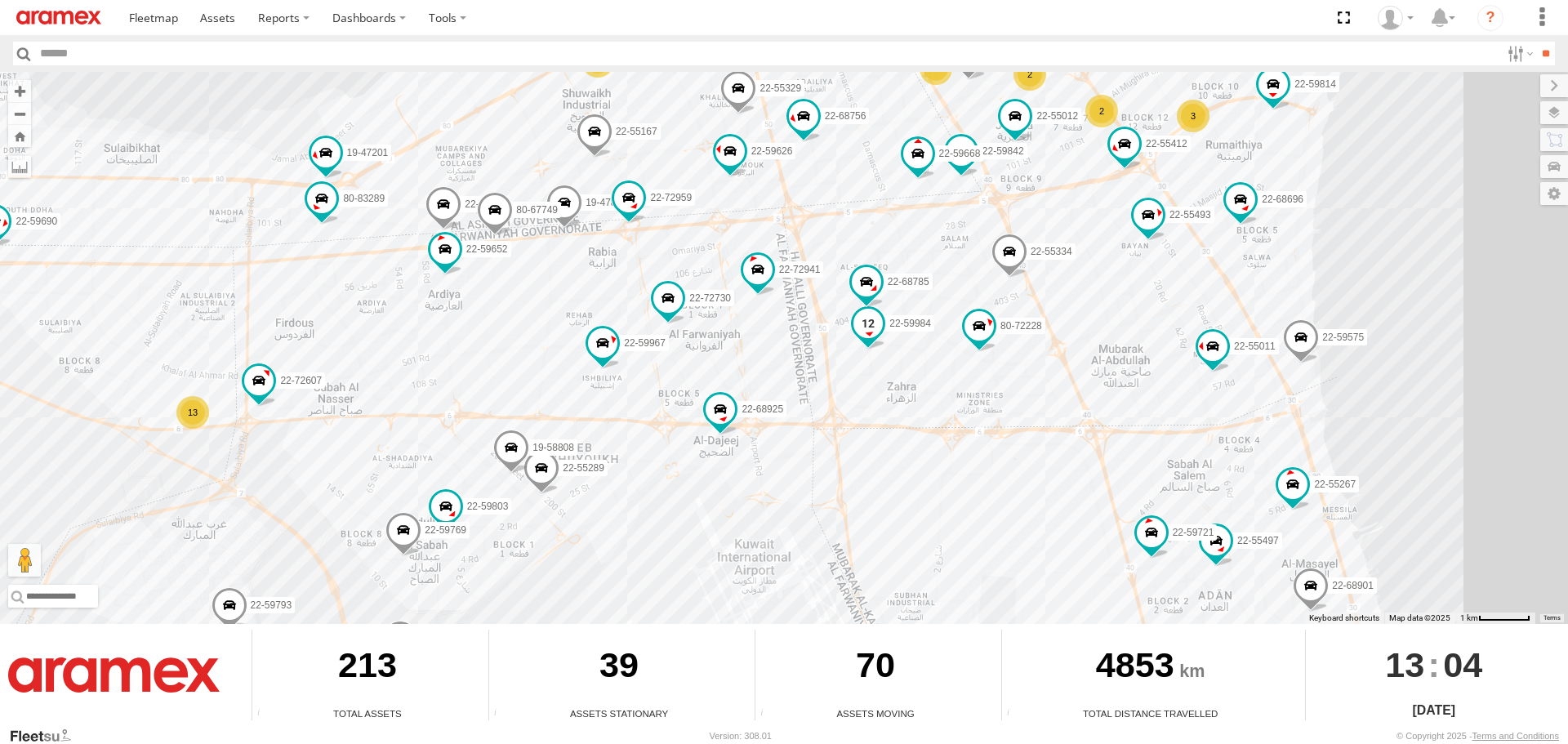
click at [861, 320] on span at bounding box center [868, 323] width 30 height 30
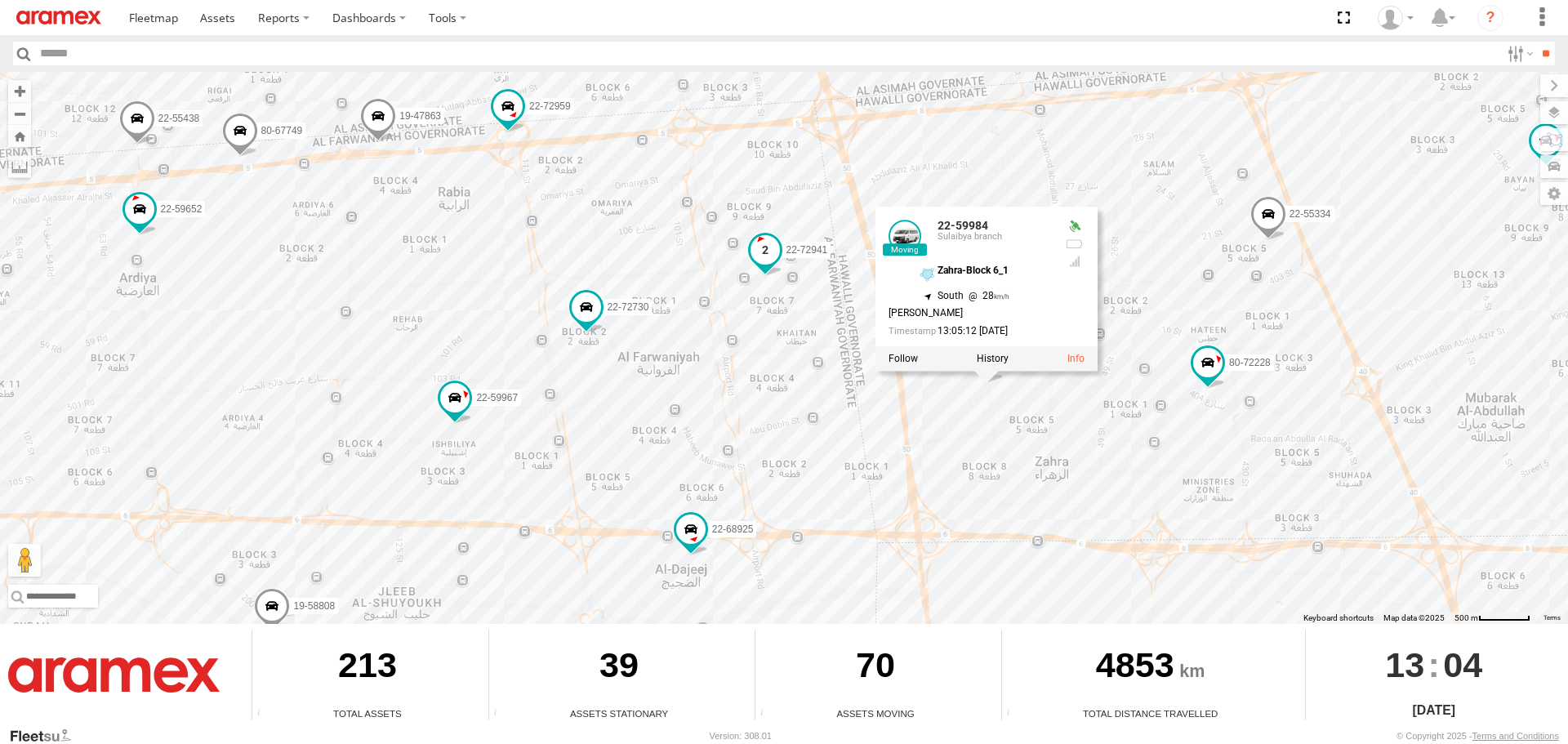
click at [759, 249] on span at bounding box center [765, 250] width 30 height 30
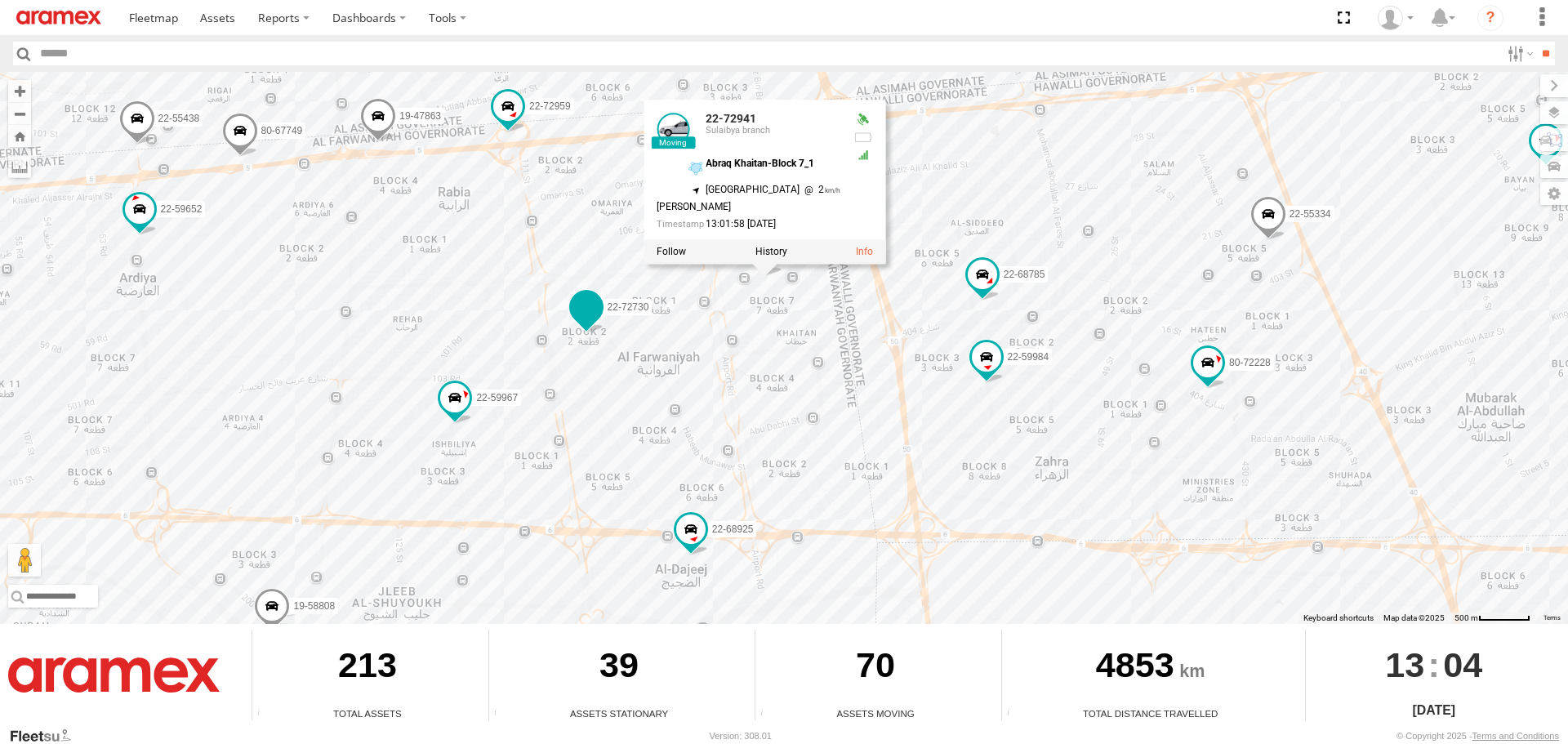
click at [580, 304] on span at bounding box center [586, 307] width 30 height 30
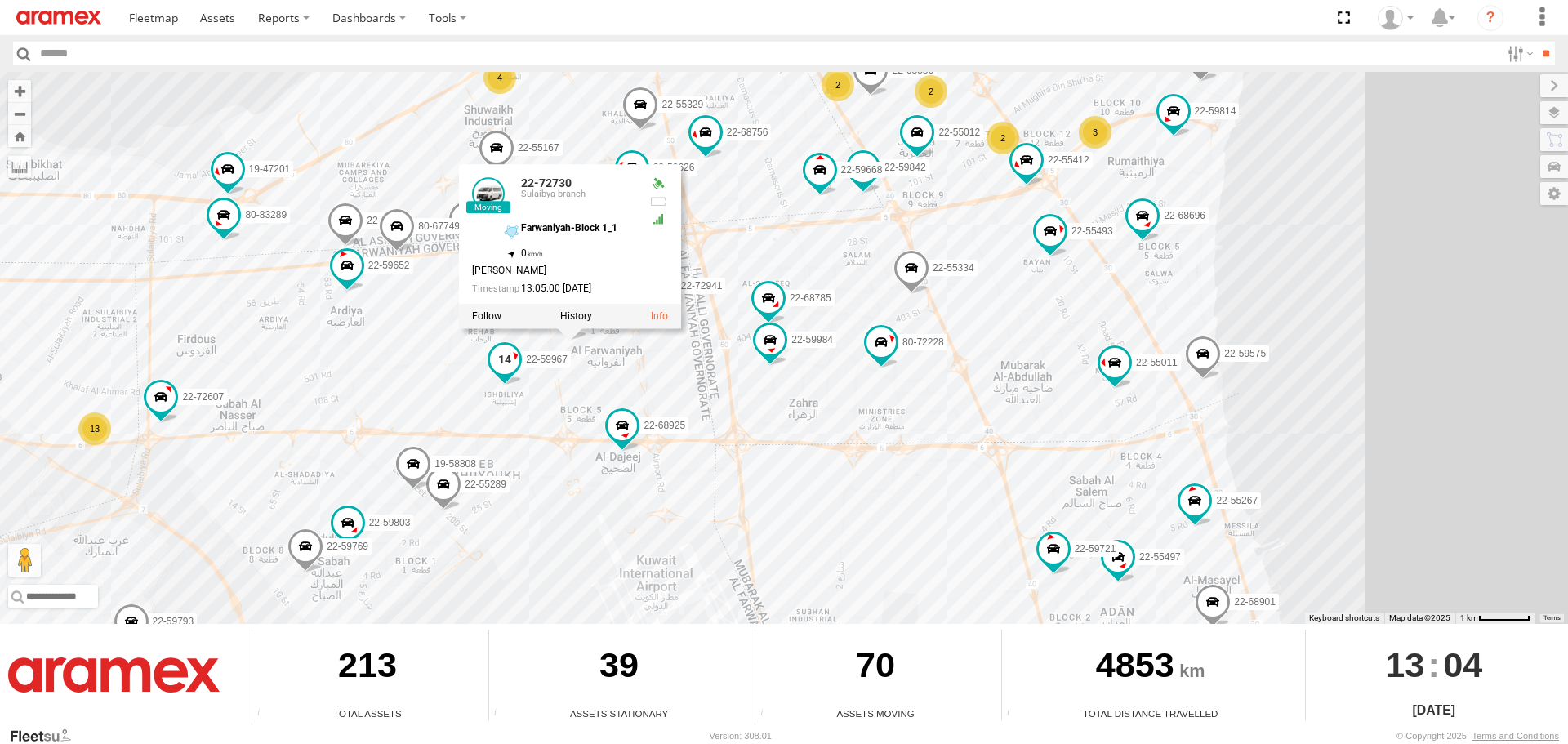
click at [506, 354] on span at bounding box center [504, 359] width 30 height 30
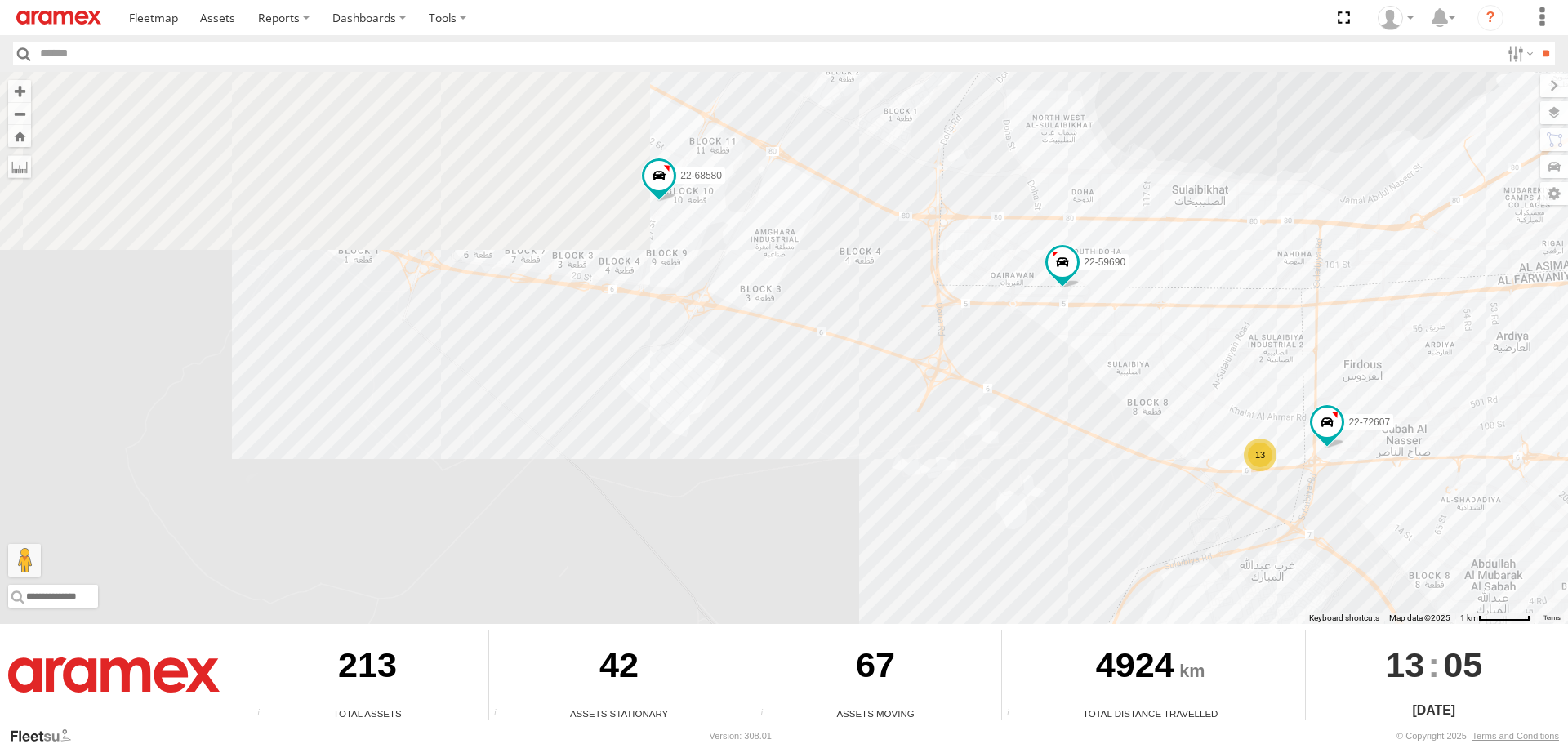
drag, startPoint x: 691, startPoint y: 244, endPoint x: 559, endPoint y: 508, distance: 295.2
click at [559, 508] on div "22-55056 80-83094 80-67859 22-68580 22-59690 19-47703 13 22-72607 22-59793" at bounding box center [784, 348] width 1568 height 552
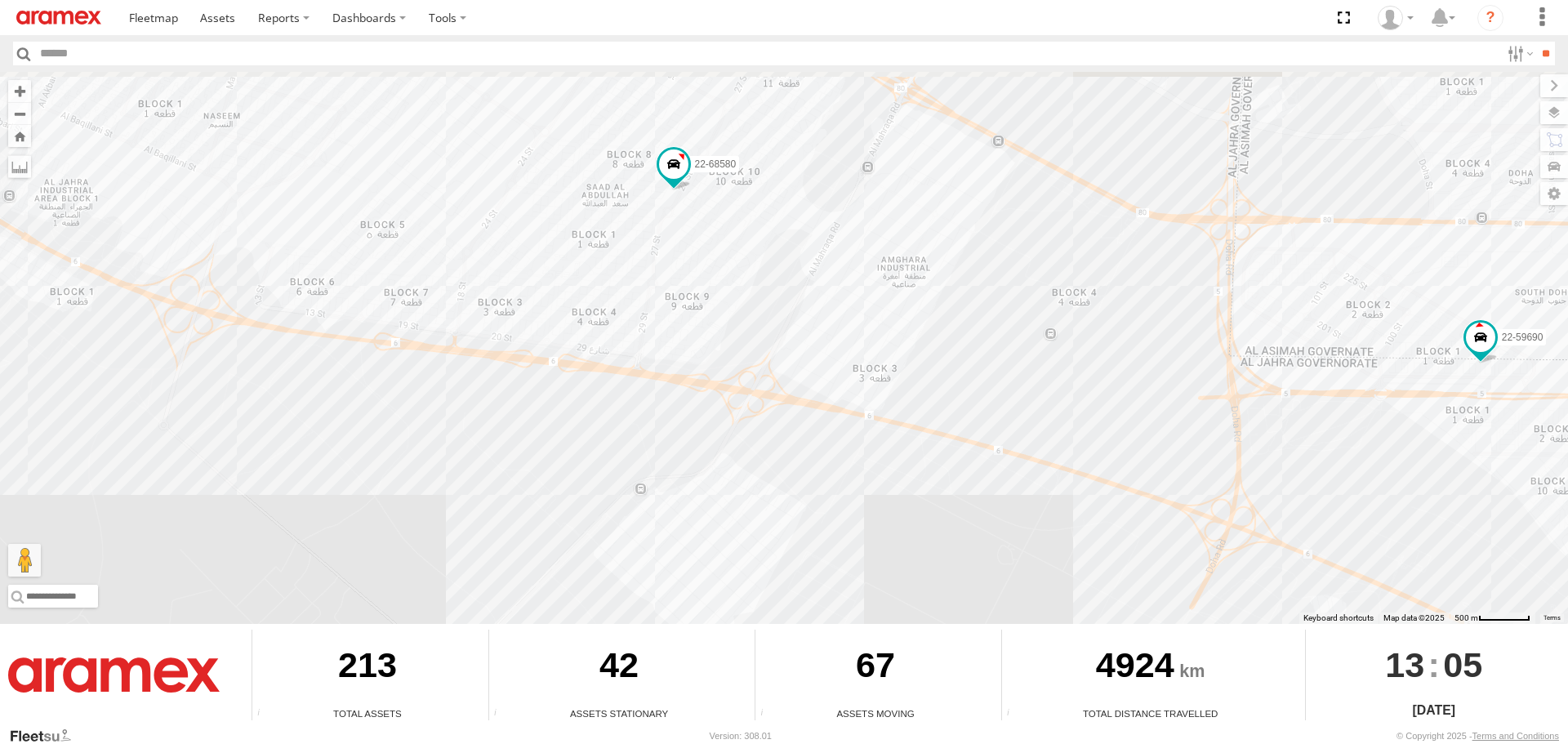
drag, startPoint x: 509, startPoint y: 418, endPoint x: 460, endPoint y: 526, distance: 118.6
click at [460, 526] on div "22-55056 80-83094 80-67859 22-68580 22-59690 19-47703 22-72607 22-59793 80-8328…" at bounding box center [784, 348] width 1568 height 552
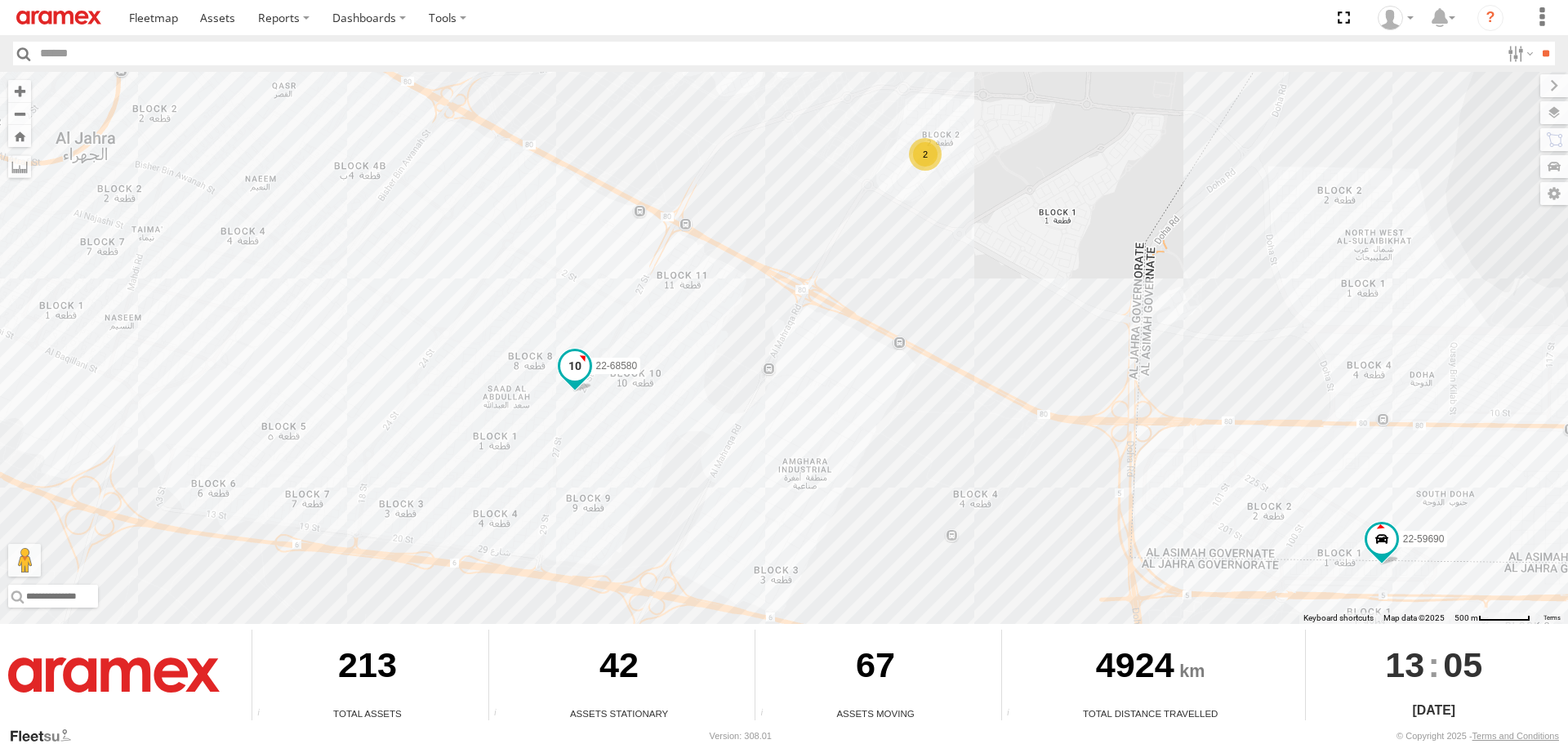
click at [580, 363] on span at bounding box center [575, 366] width 30 height 30
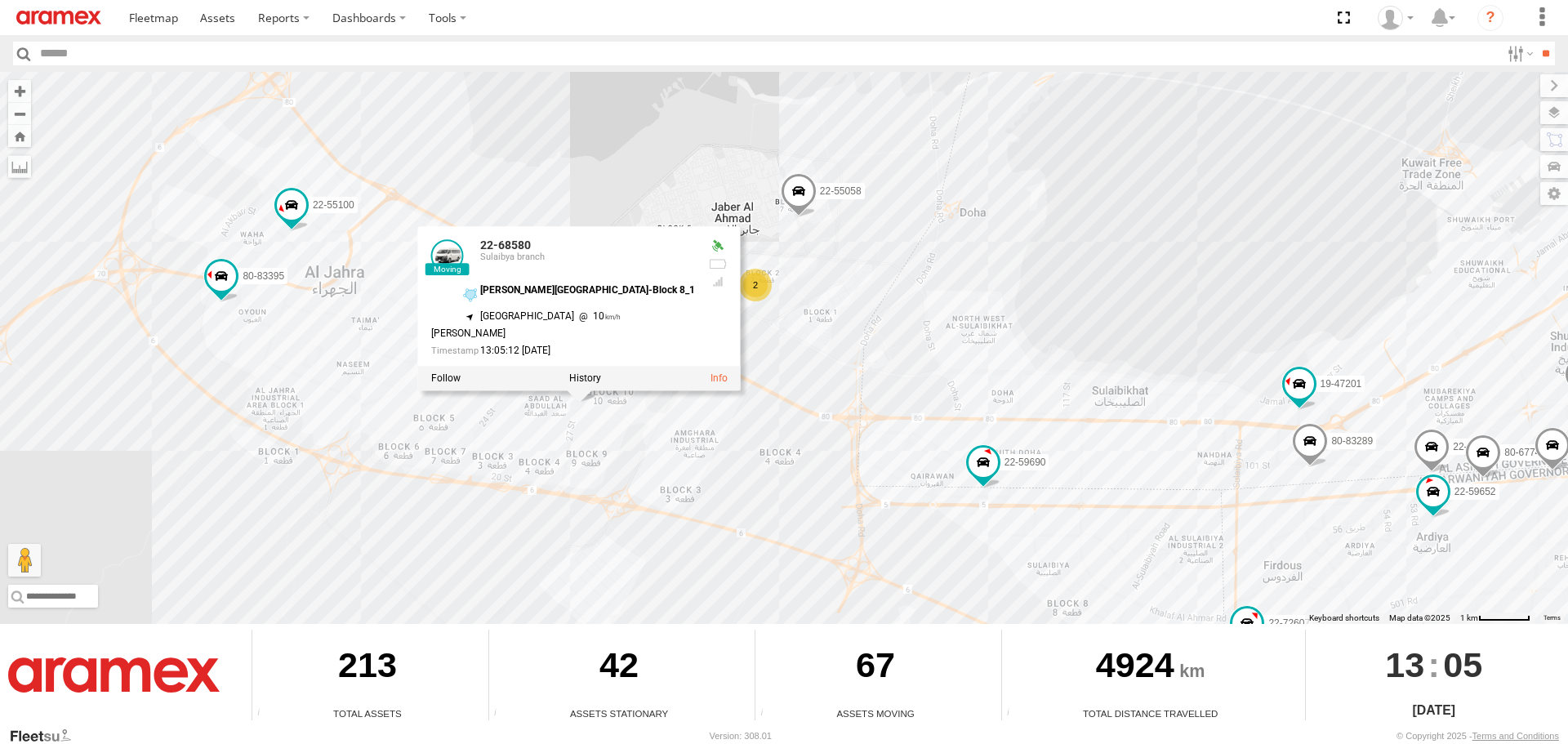
drag, startPoint x: 778, startPoint y: 363, endPoint x: 762, endPoint y: 363, distance: 16.0
click at [762, 363] on div "22-55056 80-83094 80-67859 22-68580 22-59690 19-47703 22-72607 22-59793 80-8328…" at bounding box center [784, 348] width 1568 height 552
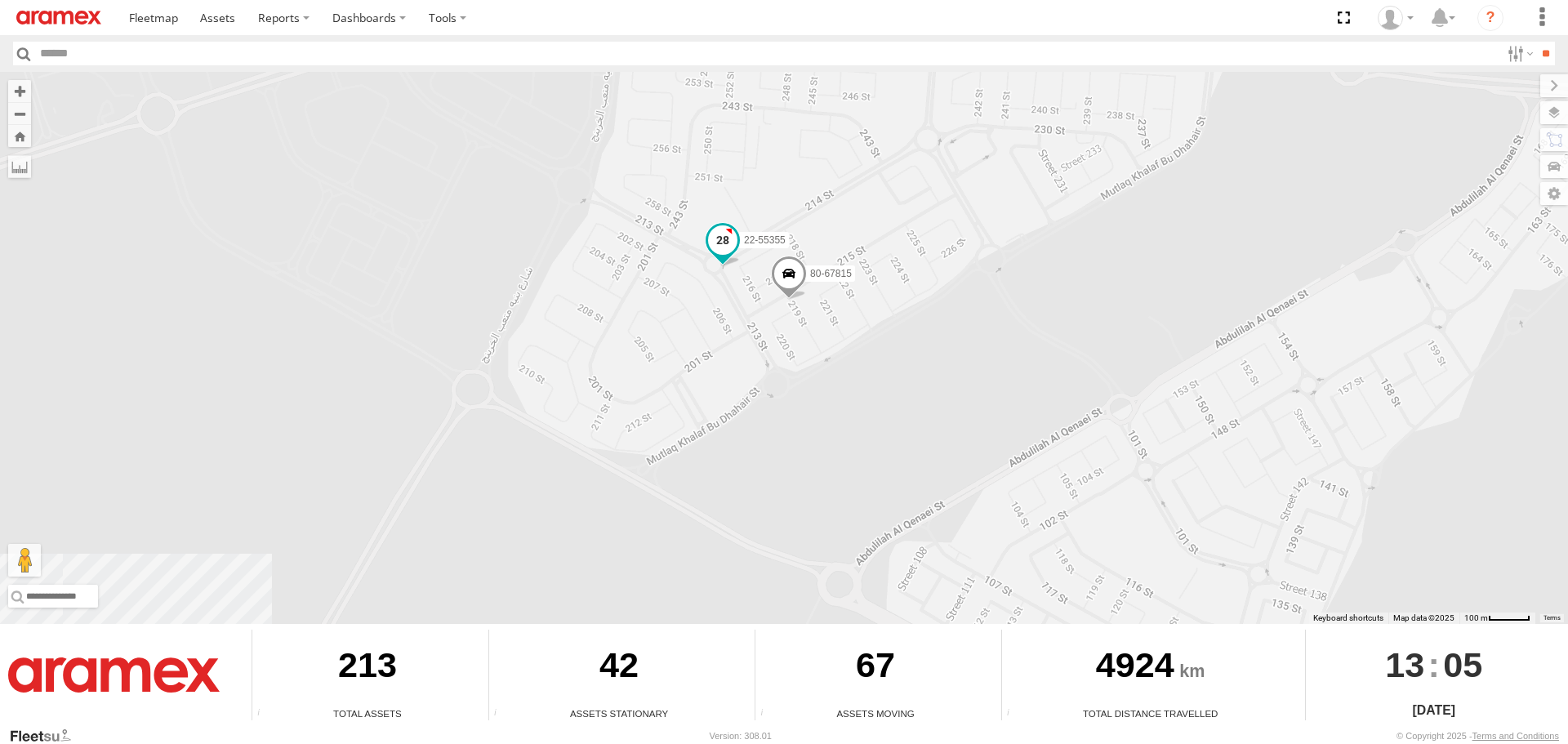
click at [722, 243] on span at bounding box center [722, 240] width 30 height 30
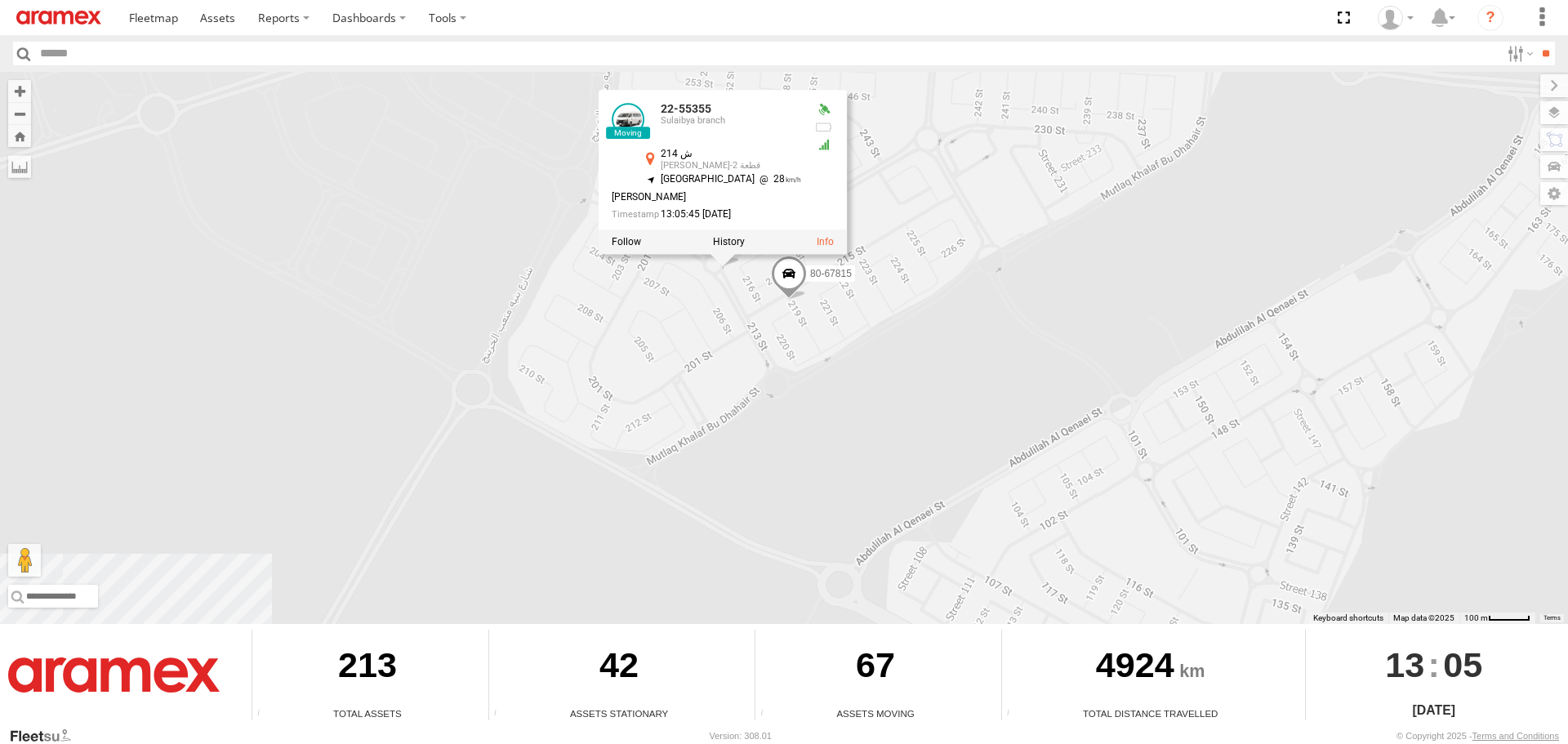
click at [792, 273] on span at bounding box center [789, 278] width 36 height 44
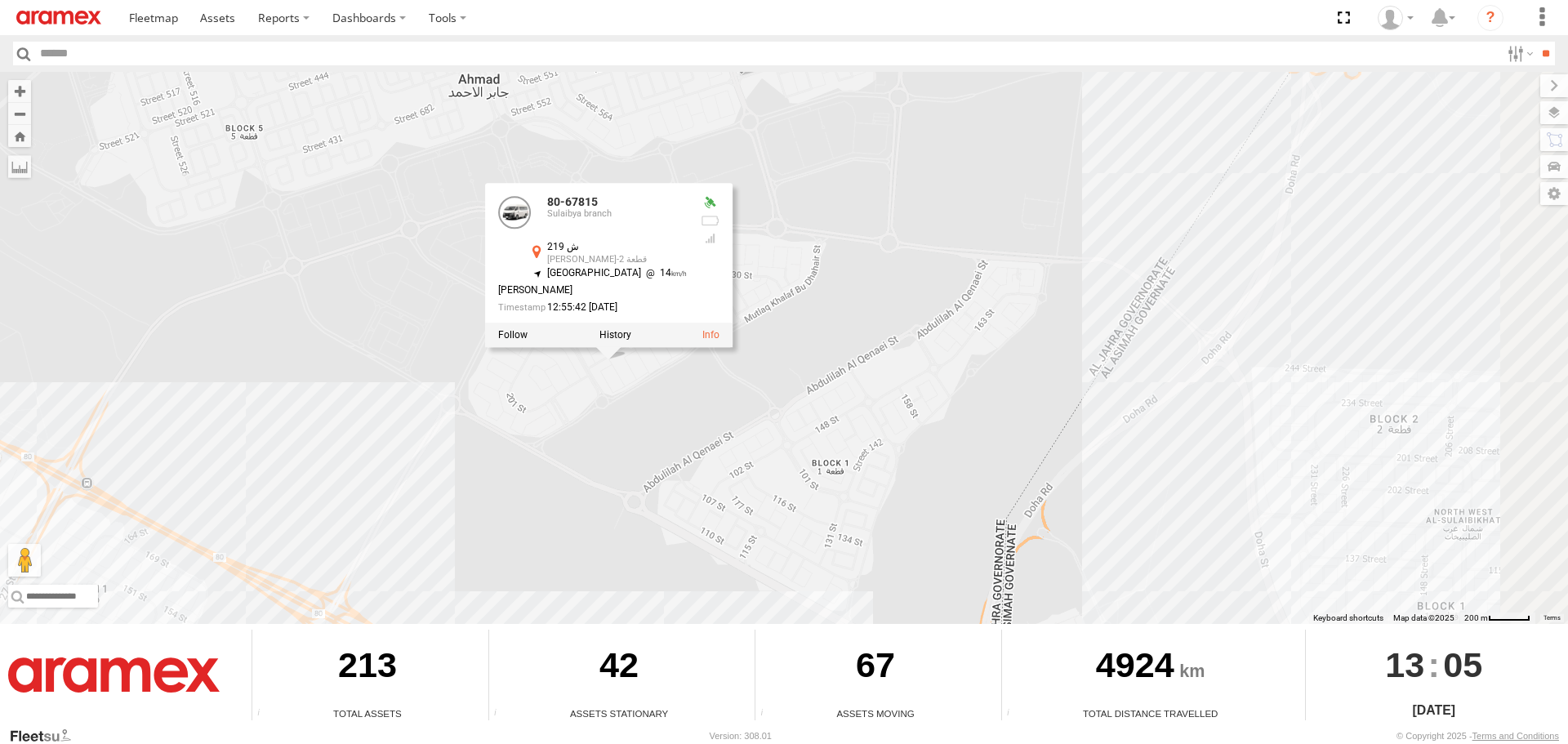
drag, startPoint x: 811, startPoint y: 336, endPoint x: 609, endPoint y: 382, distance: 207.2
click at [609, 382] on div "22-55056 80-83094 80-67859 22-68580 22-59690 19-47703 22-72607 22-59793 80-8328…" at bounding box center [784, 348] width 1568 height 552
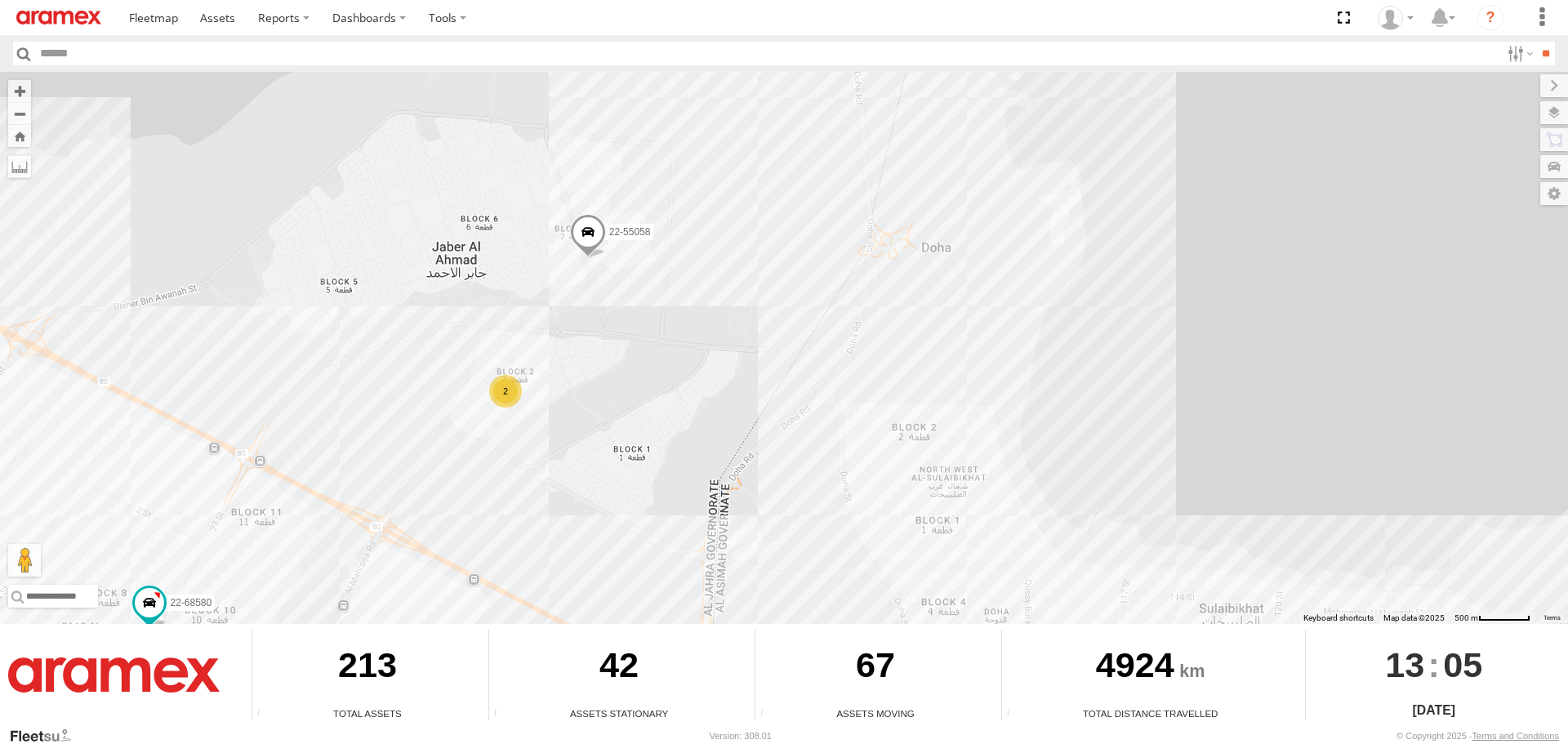
click at [592, 226] on span at bounding box center [588, 236] width 36 height 44
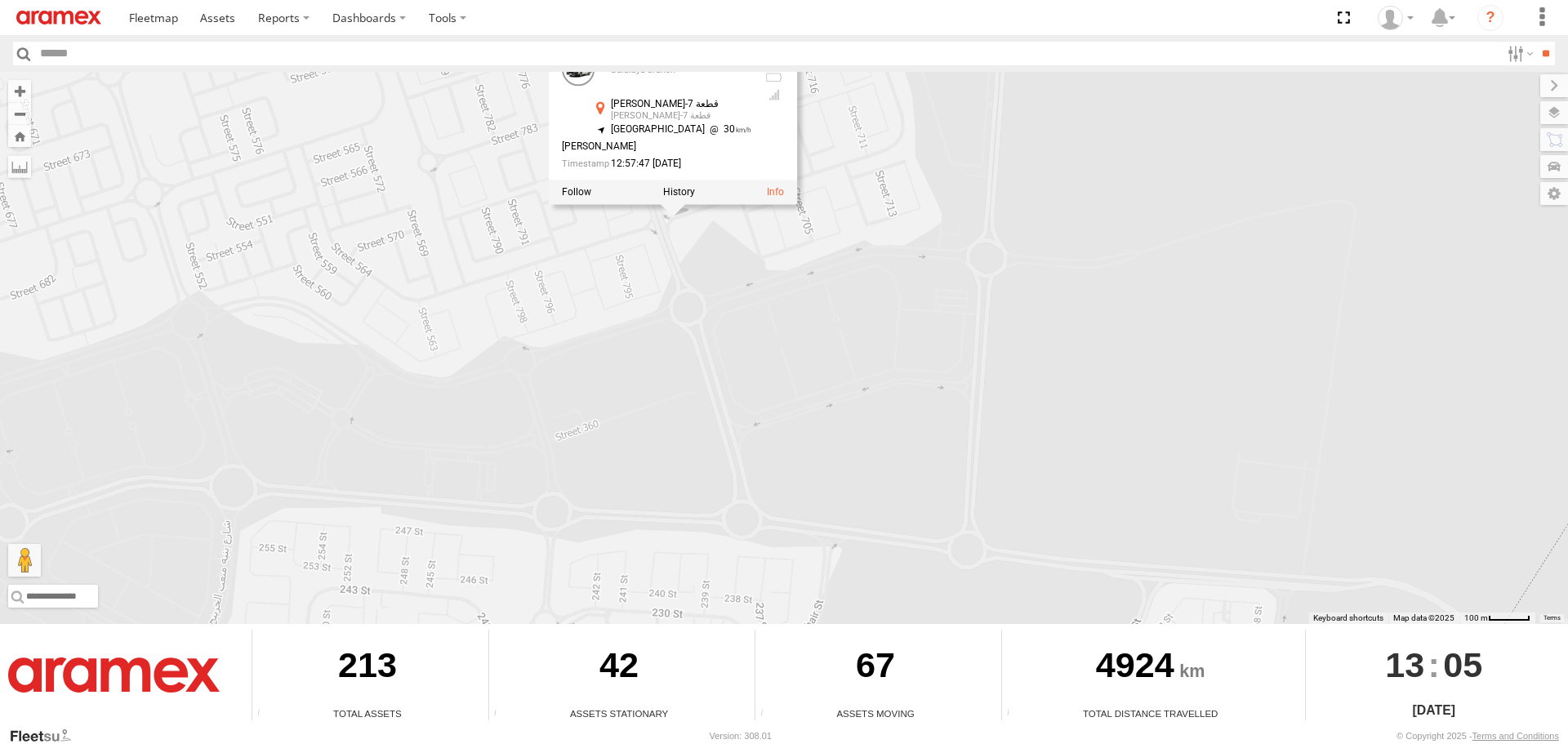
click at [655, 367] on div "22-55056 80-83094 80-67859 22-68580 22-59690 19-47703 22-72607 22-59793 80-8328…" at bounding box center [784, 348] width 1568 height 552
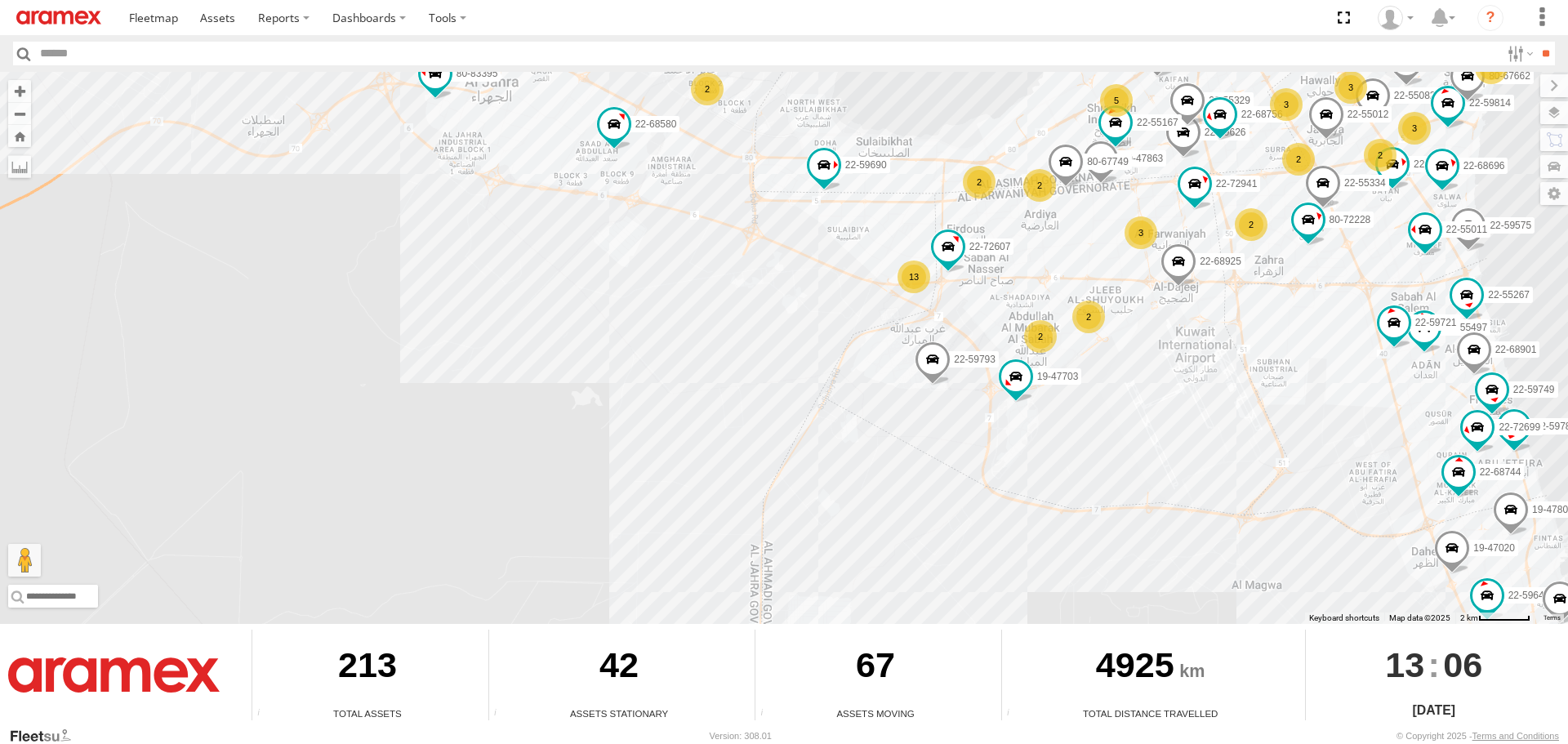
drag, startPoint x: 809, startPoint y: 296, endPoint x: 640, endPoint y: 409, distance: 203.3
click at [640, 409] on div "22-55056 22-59690 80-83094 80-67859 80-67925 22-59720 22-72591 19-47703 22-5526…" at bounding box center [784, 348] width 1568 height 552
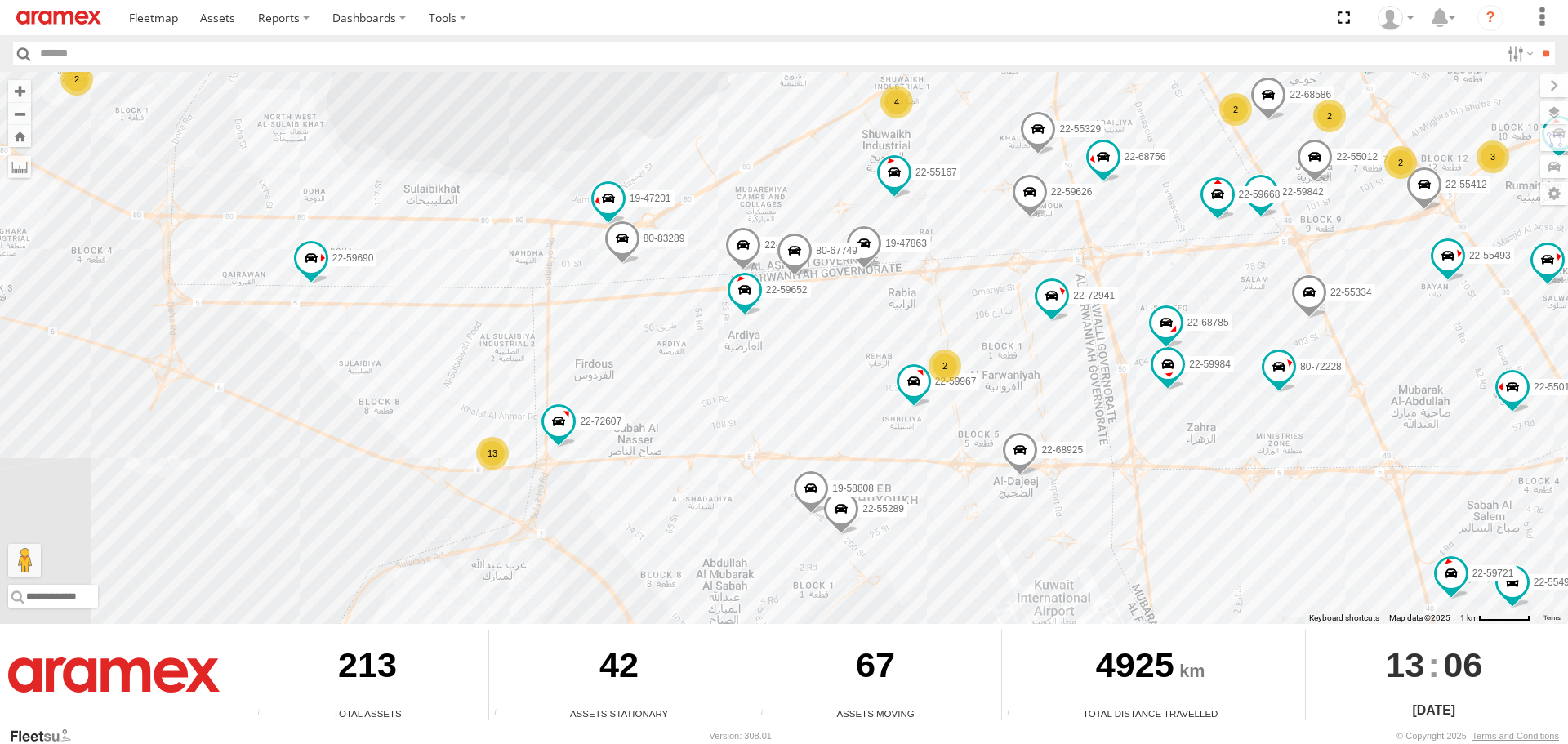
drag, startPoint x: 663, startPoint y: 486, endPoint x: 664, endPoint y: 335, distance: 151.0
click at [664, 335] on div "22-55056 22-59690 80-83094 80-67859 80-67925 22-59720 22-72591 19-47703 22-5526…" at bounding box center [784, 348] width 1568 height 552
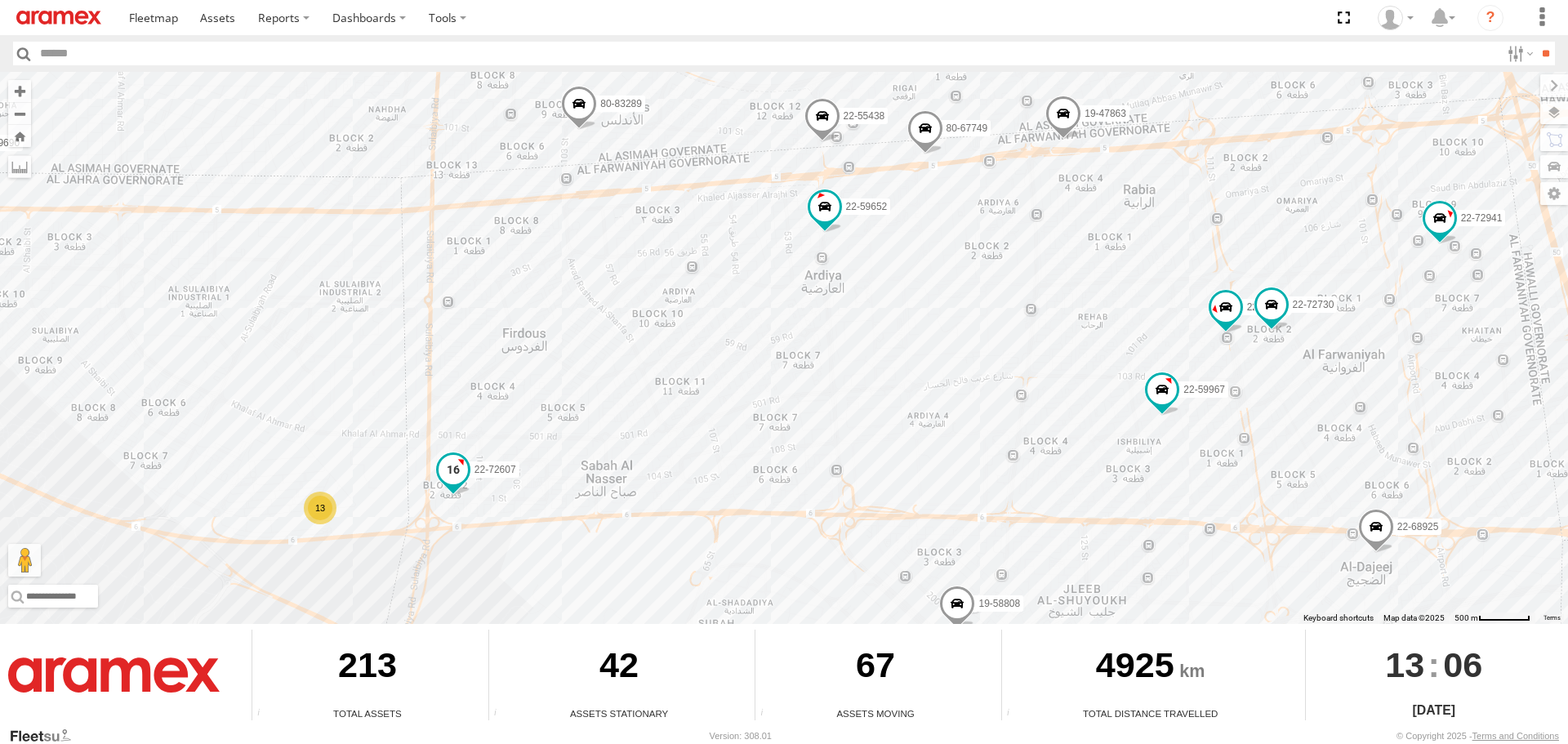
click at [455, 467] on span at bounding box center [454, 470] width 30 height 30
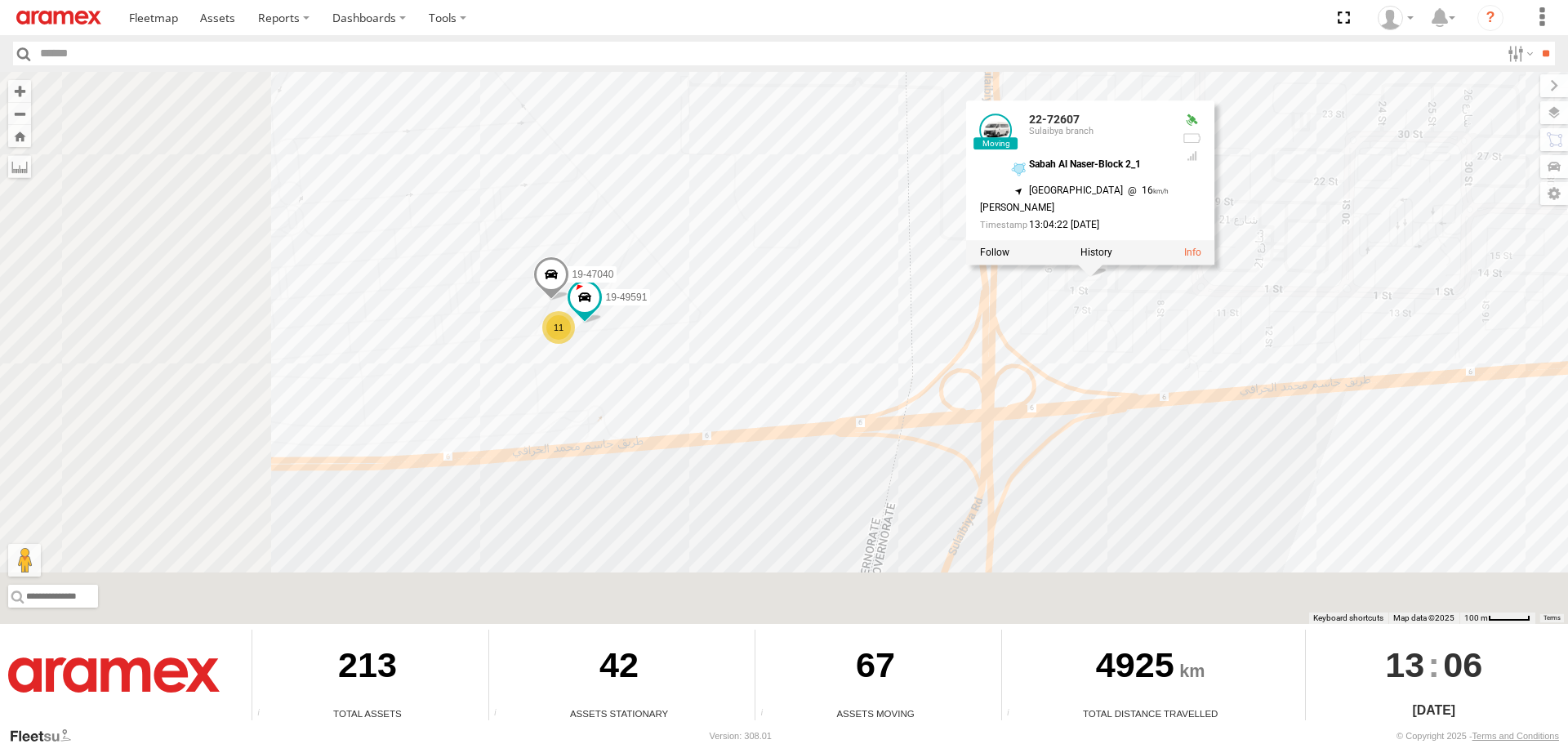
drag, startPoint x: 380, startPoint y: 501, endPoint x: 815, endPoint y: 335, distance: 465.6
click at [815, 335] on div "22-55056 22-59690 80-83094 80-67859 80-67925 22-59720 22-72591 19-47703 22-5526…" at bounding box center [784, 348] width 1568 height 552
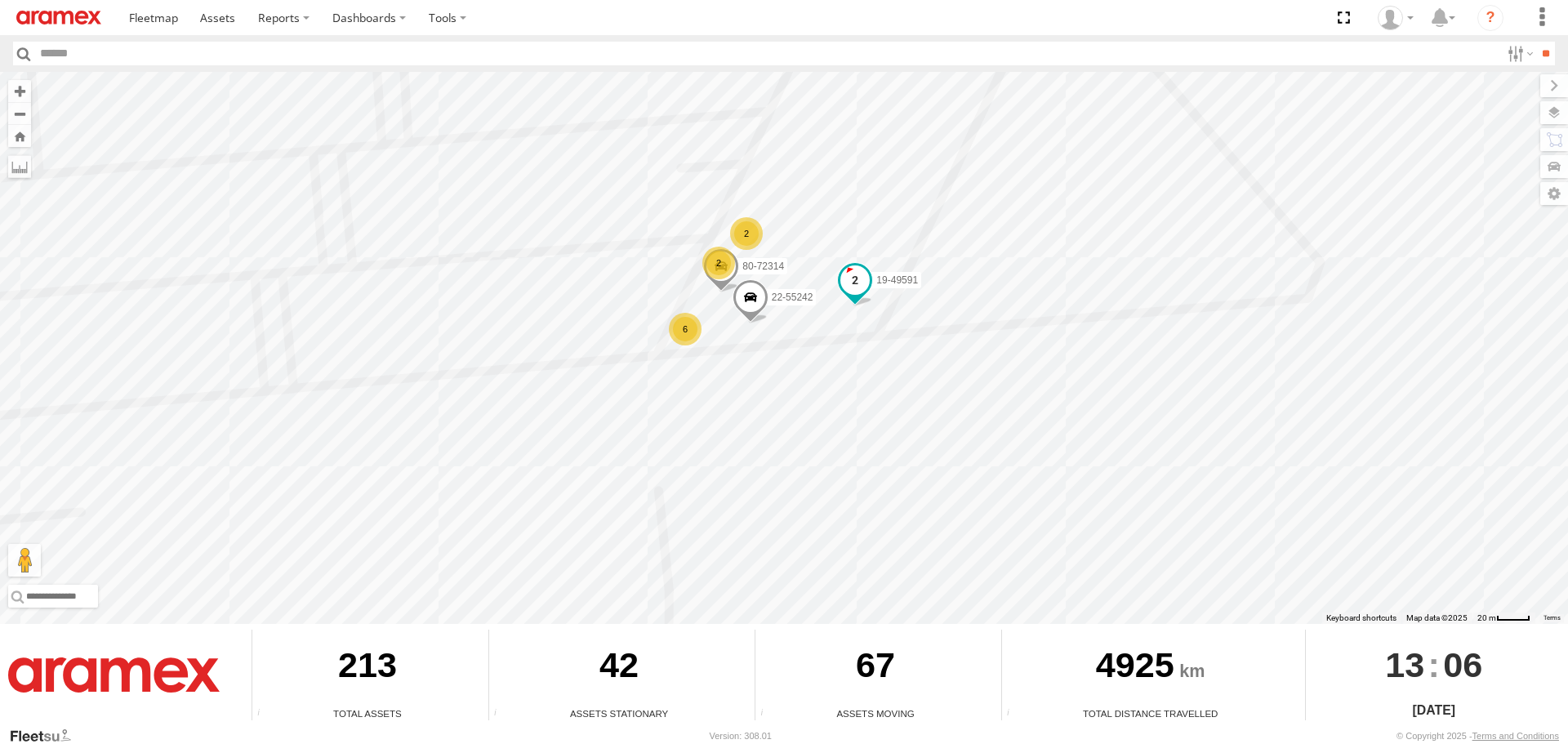
click at [847, 273] on span at bounding box center [855, 281] width 30 height 30
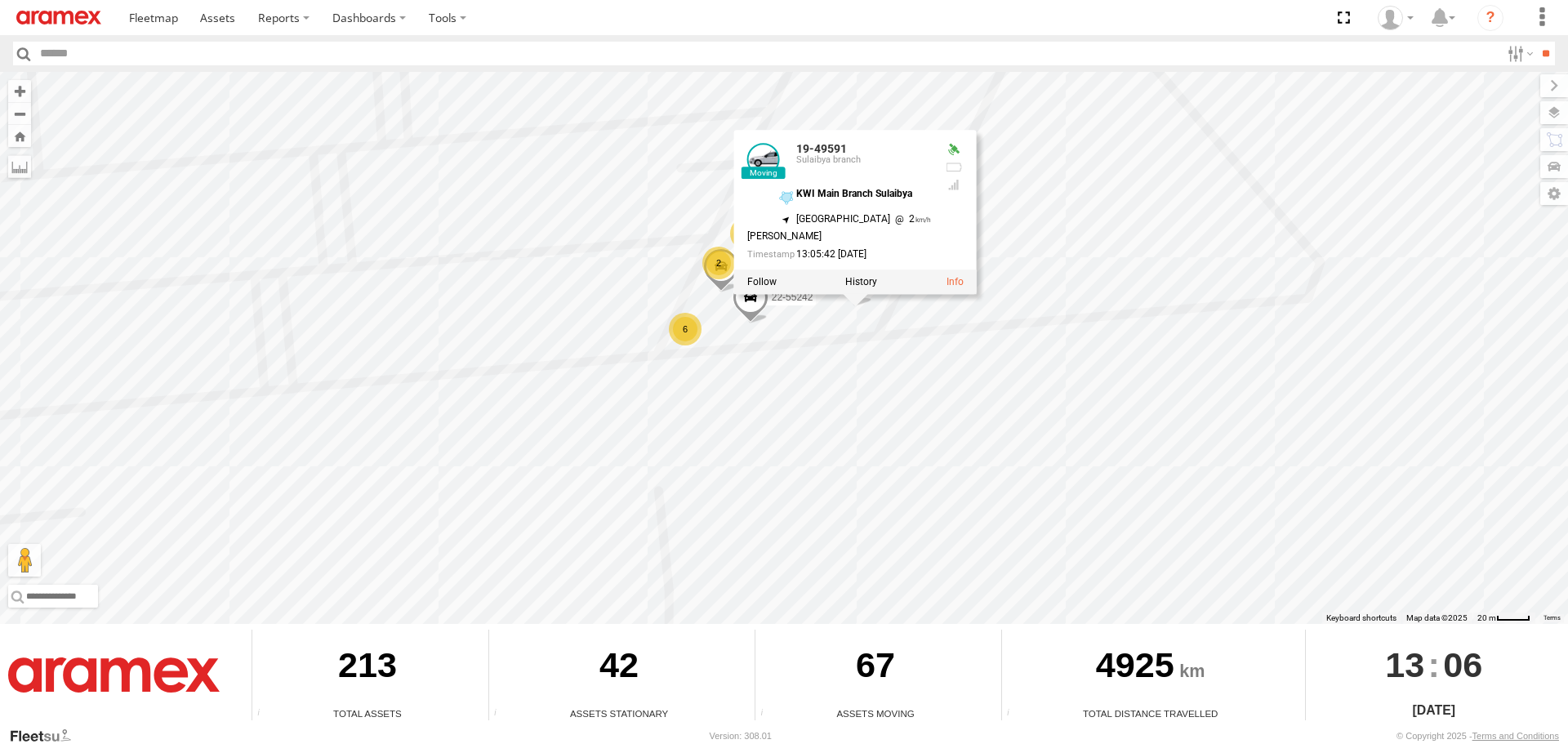
click at [756, 302] on span at bounding box center [750, 302] width 36 height 44
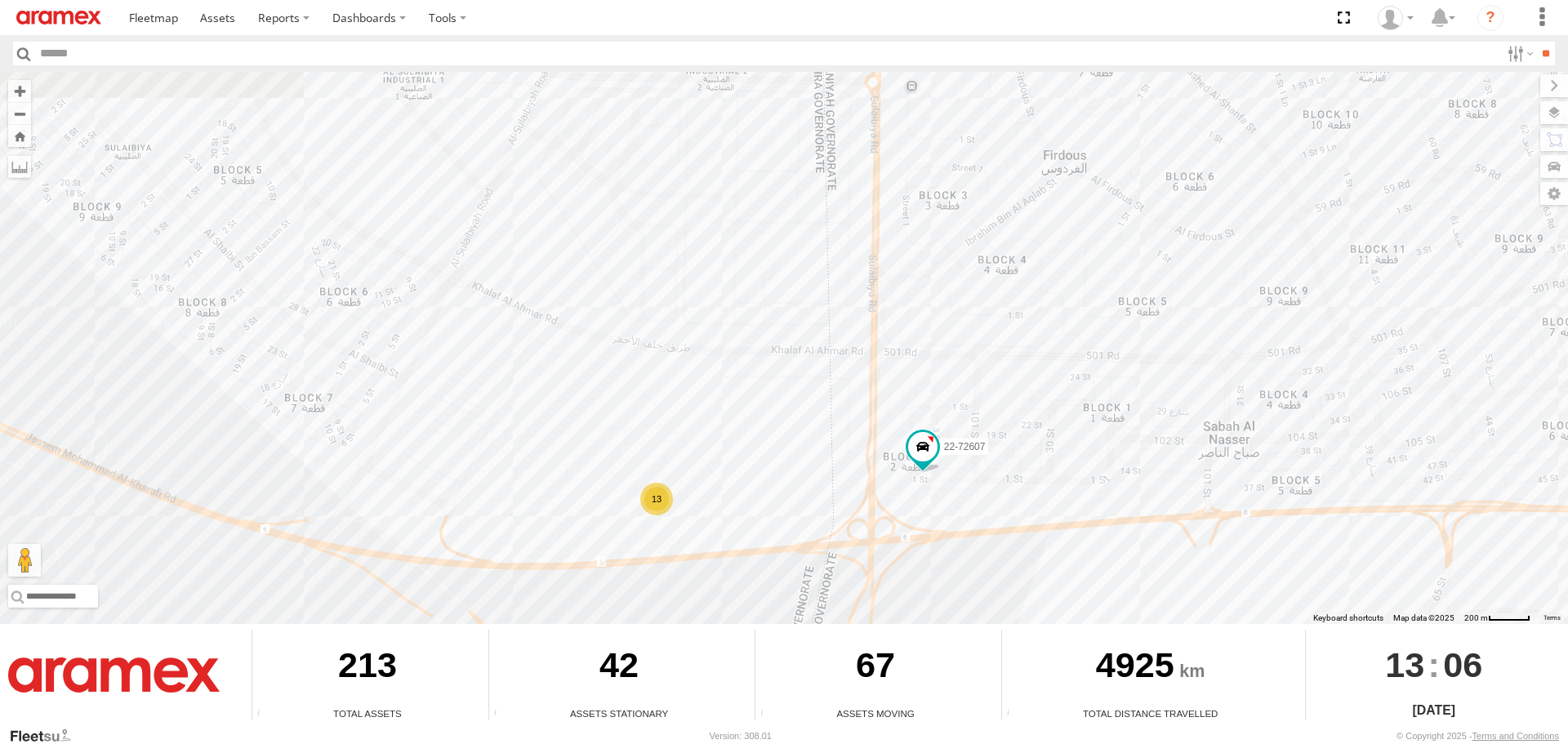
drag, startPoint x: 480, startPoint y: 199, endPoint x: 480, endPoint y: 381, distance: 182.0
click at [480, 381] on div "22-55056 22-59690 80-83094 80-67859 80-67925 22-59720 22-72591 19-47703 22-5526…" at bounding box center [784, 348] width 1568 height 552
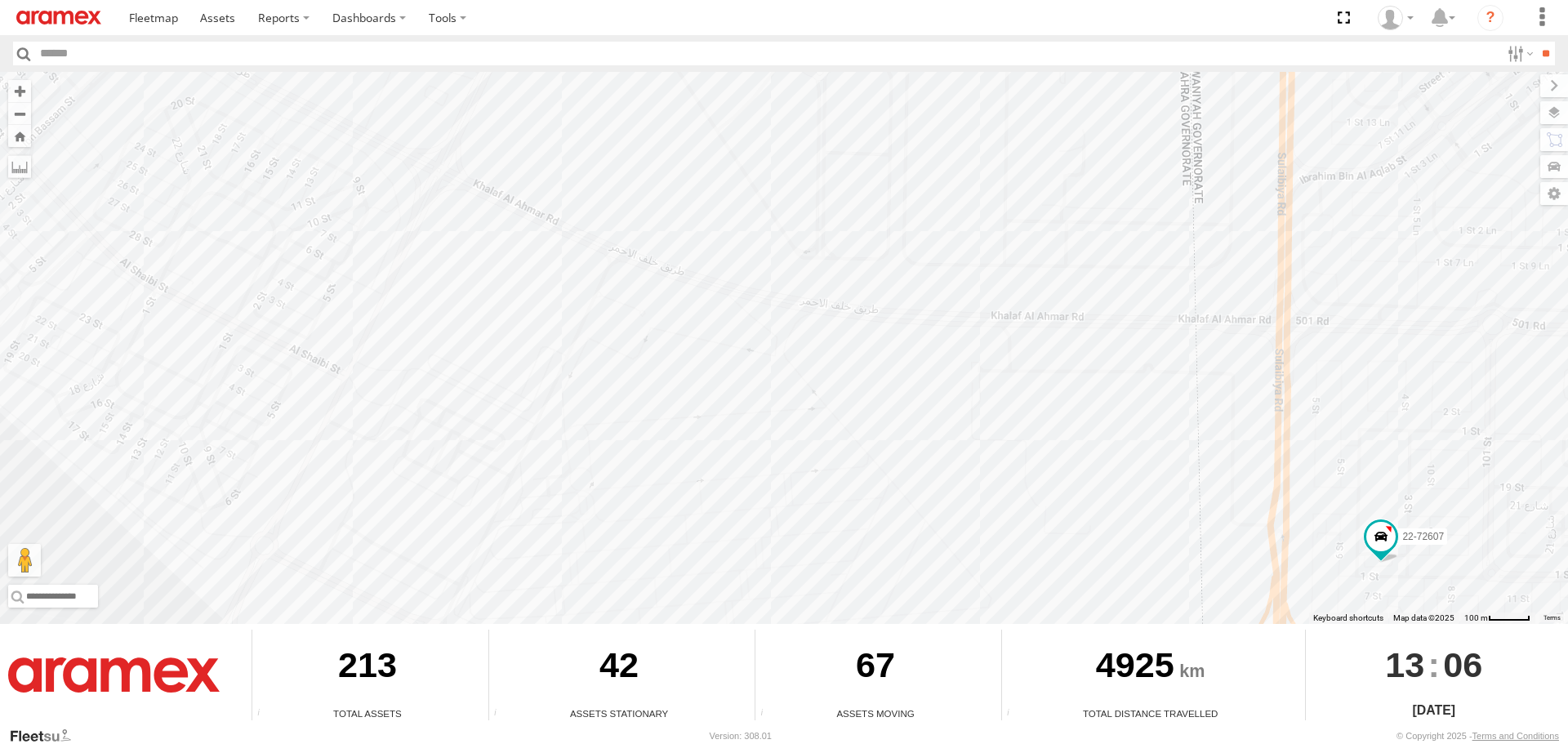
drag, startPoint x: 728, startPoint y: 257, endPoint x: 727, endPoint y: 105, distance: 152.0
click at [727, 107] on div "22-55056 22-59690 80-83094 80-67859 80-67925 22-59720 22-72591 19-47703 22-5526…" at bounding box center [784, 348] width 1568 height 552
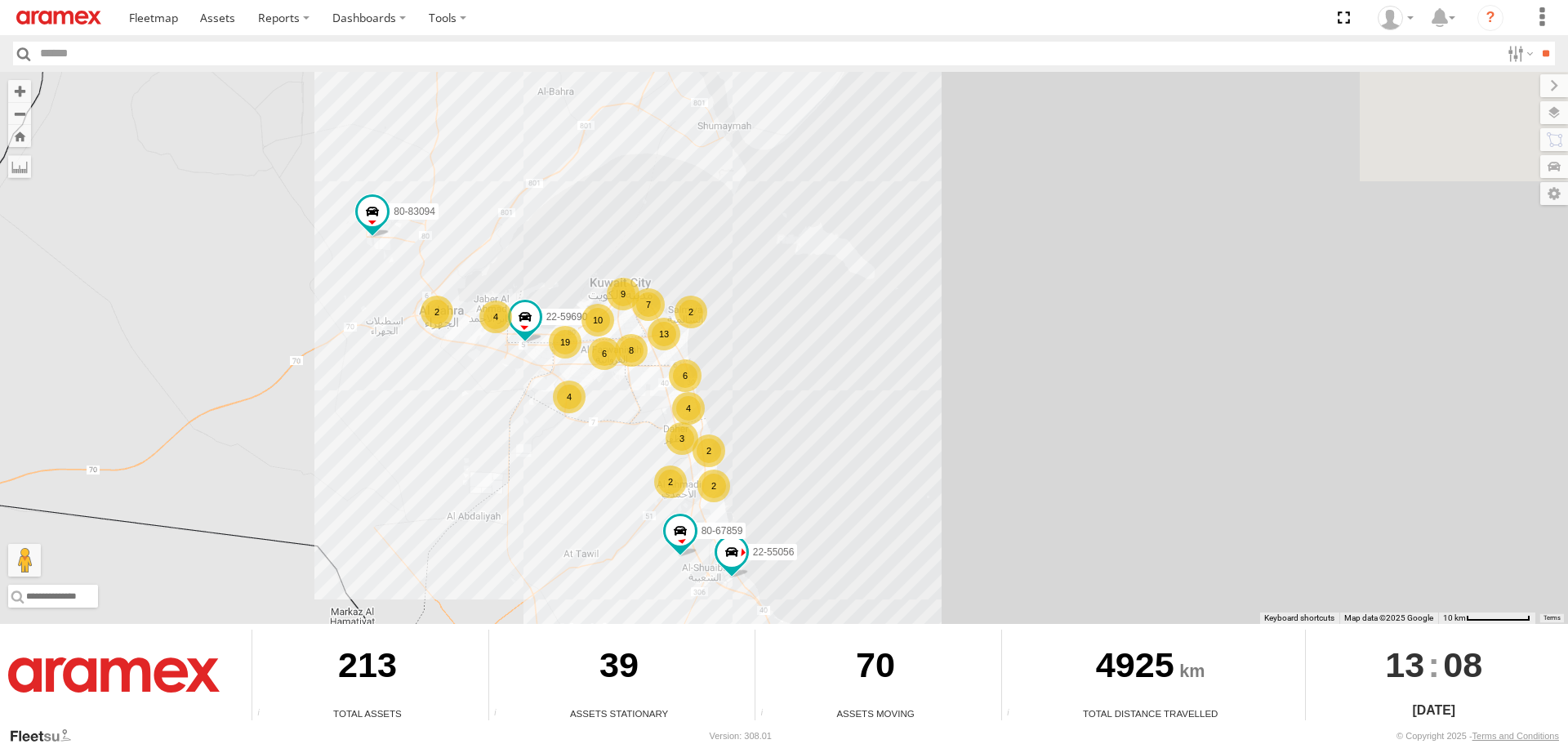
drag, startPoint x: 923, startPoint y: 306, endPoint x: 612, endPoint y: 472, distance: 352.5
click at [612, 472] on div "22-55056 22-59690 80-83094 80-67859 10 2 7 13 2 3 19 4 4 6 9 2 8 6 4 2 2 2" at bounding box center [784, 348] width 1568 height 552
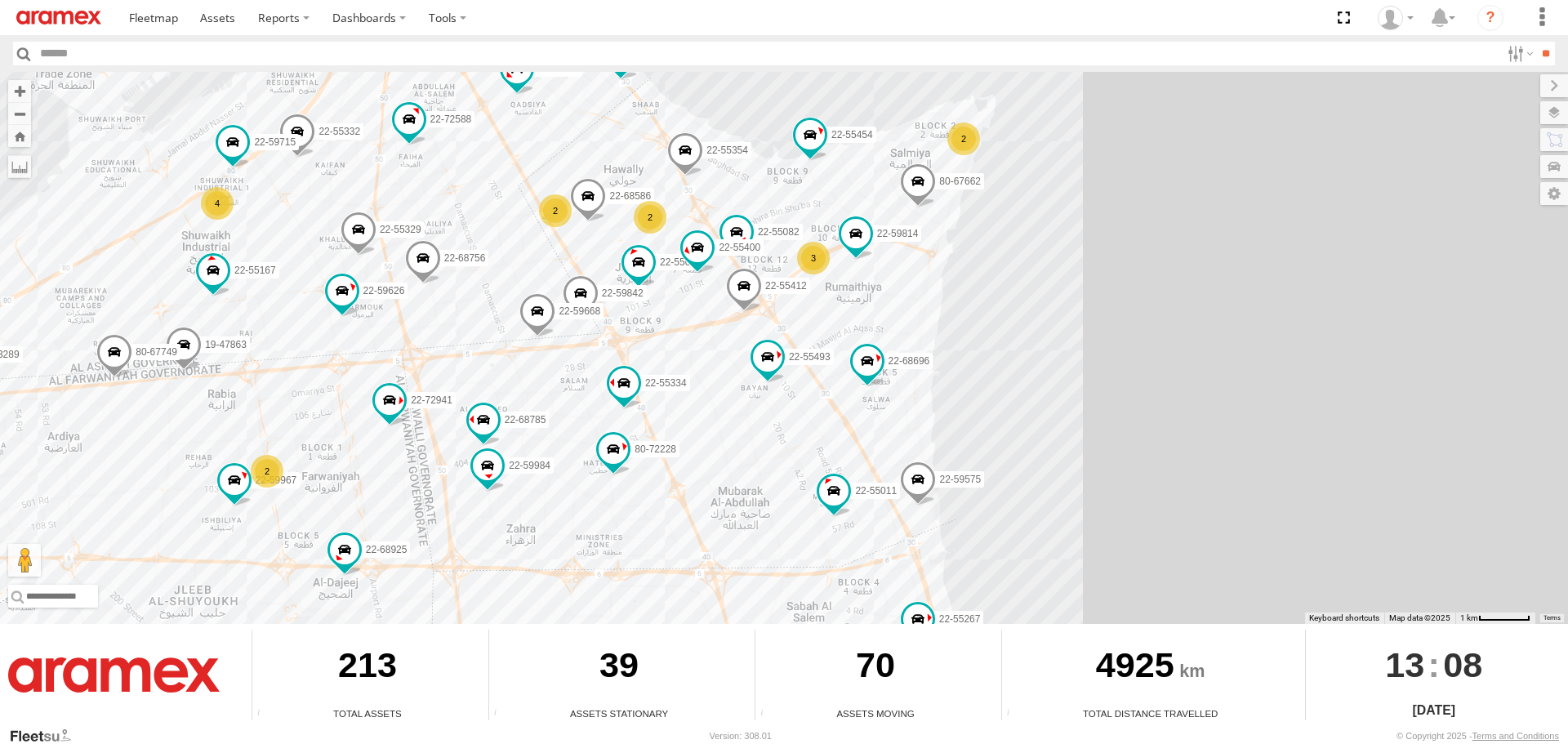
drag, startPoint x: 383, startPoint y: 294, endPoint x: 516, endPoint y: 217, distance: 153.7
click at [516, 217] on div "22-55056 22-59690 80-83094 80-67859 22-59720 80-83289 22-55493 22-59626 19-4786…" at bounding box center [784, 348] width 1568 height 552
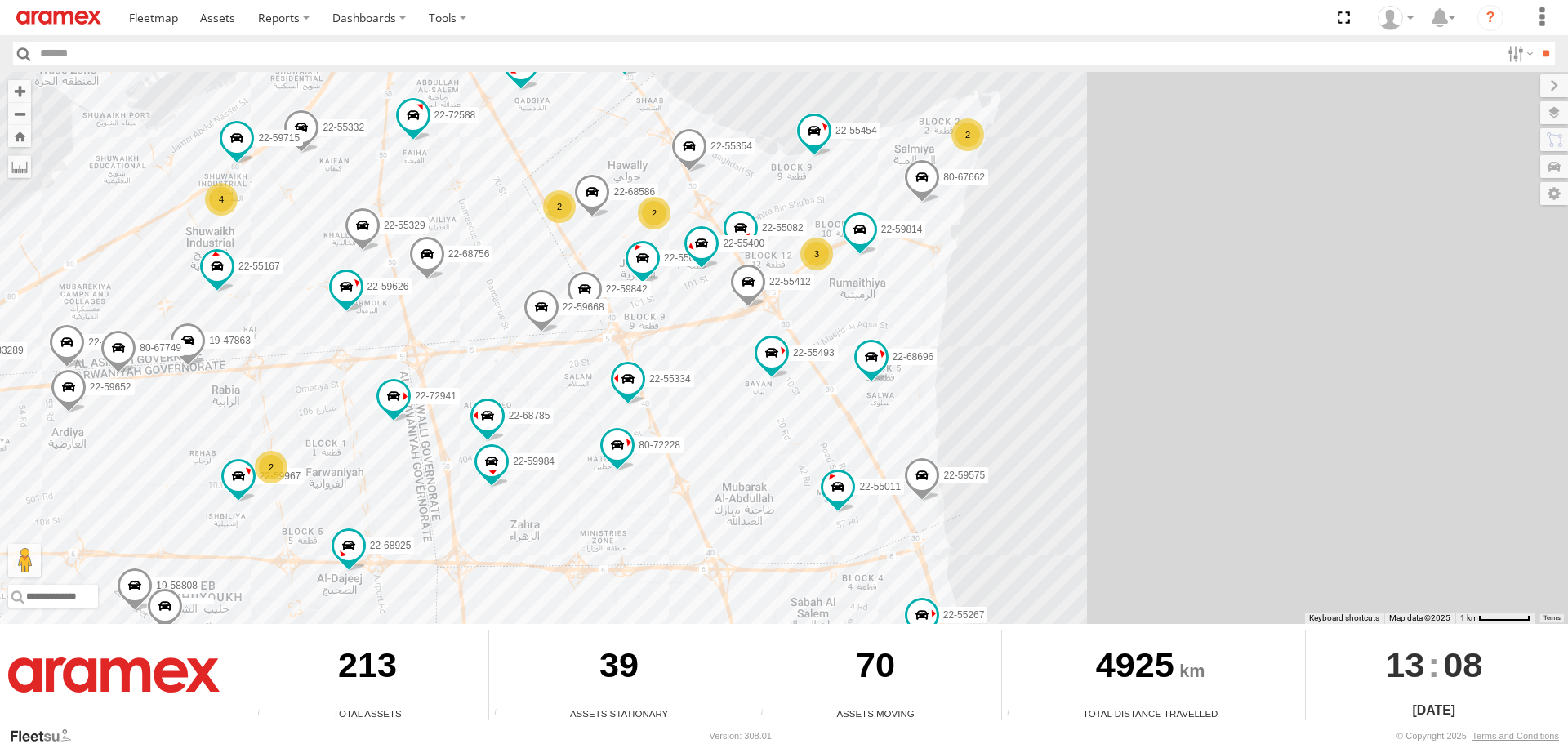
click at [541, 313] on span at bounding box center [541, 312] width 36 height 44
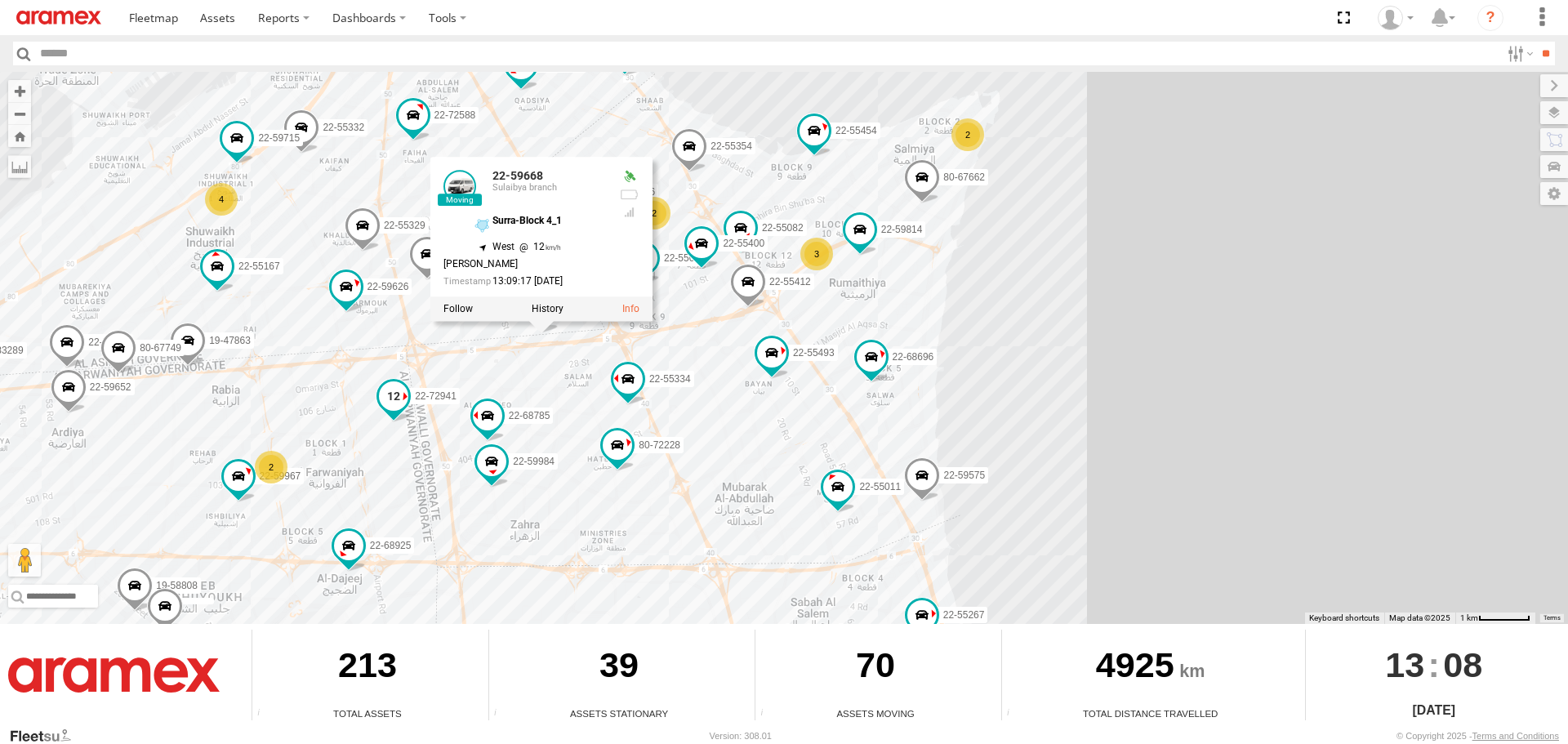
click at [394, 397] on span at bounding box center [394, 396] width 30 height 30
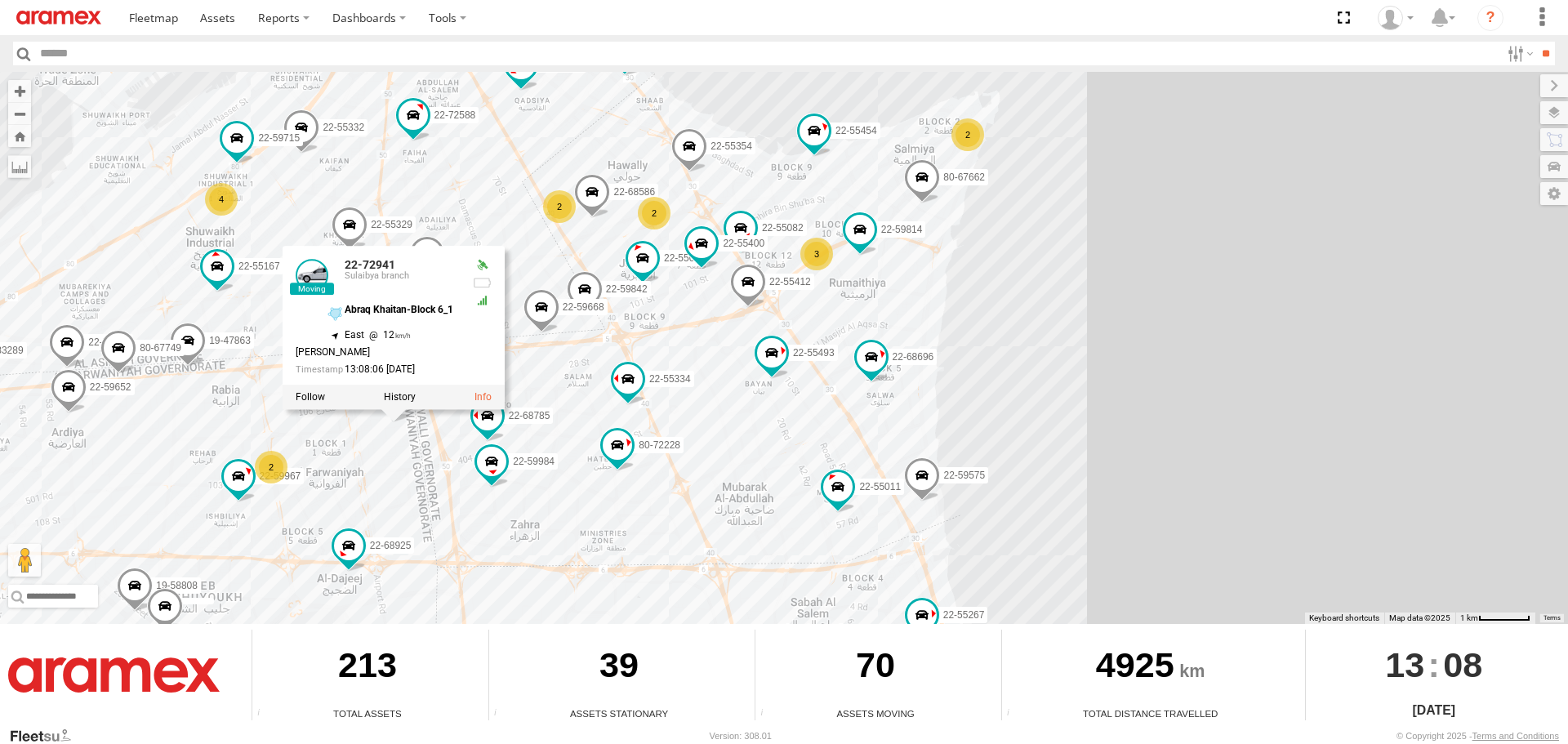
click at [581, 280] on span at bounding box center [585, 294] width 36 height 44
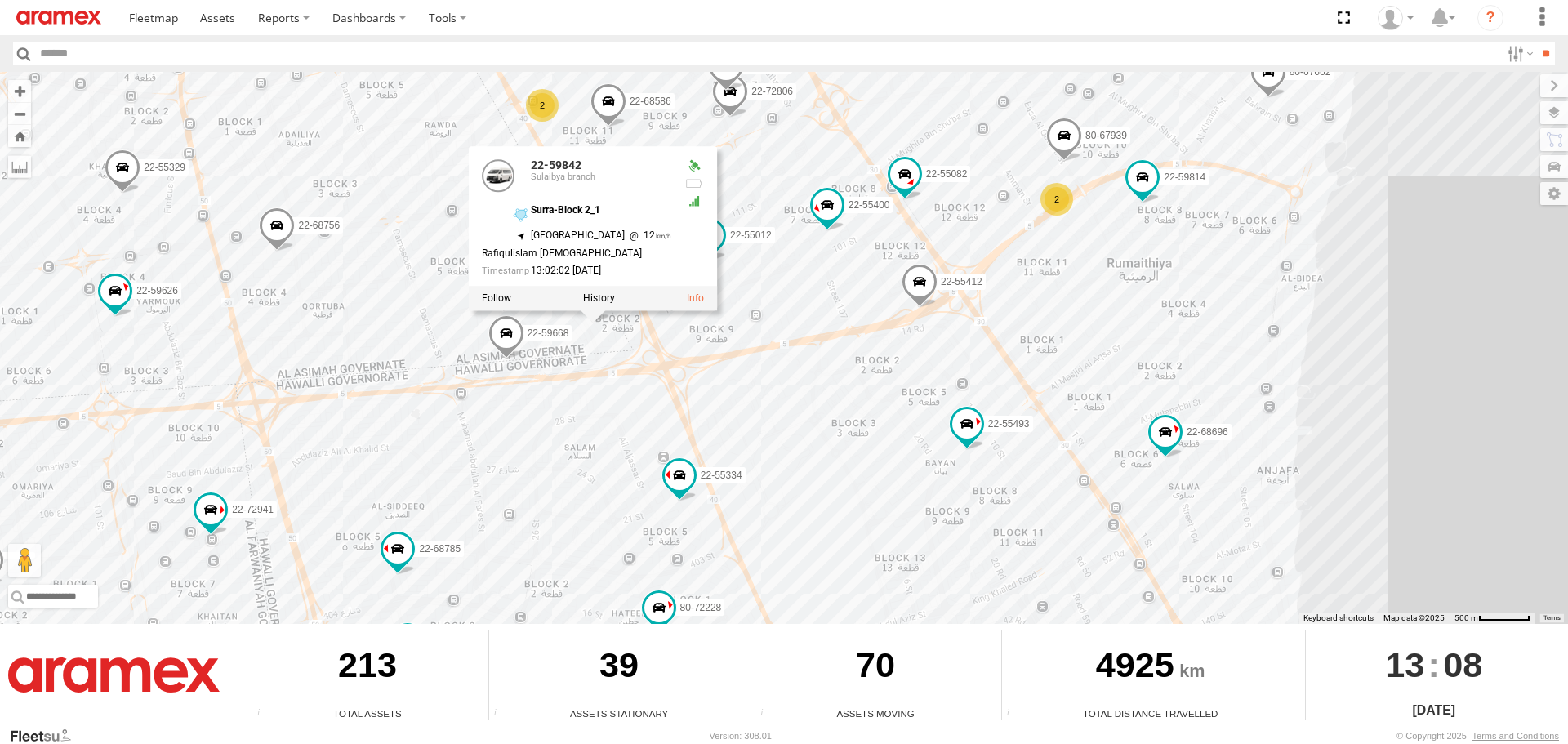
drag, startPoint x: 577, startPoint y: 332, endPoint x: 570, endPoint y: 403, distance: 71.3
click at [570, 403] on div "22-55056 22-59690 80-83094 80-67859 22-59720 80-83289 22-55493 22-59626 19-4786…" at bounding box center [784, 348] width 1568 height 552
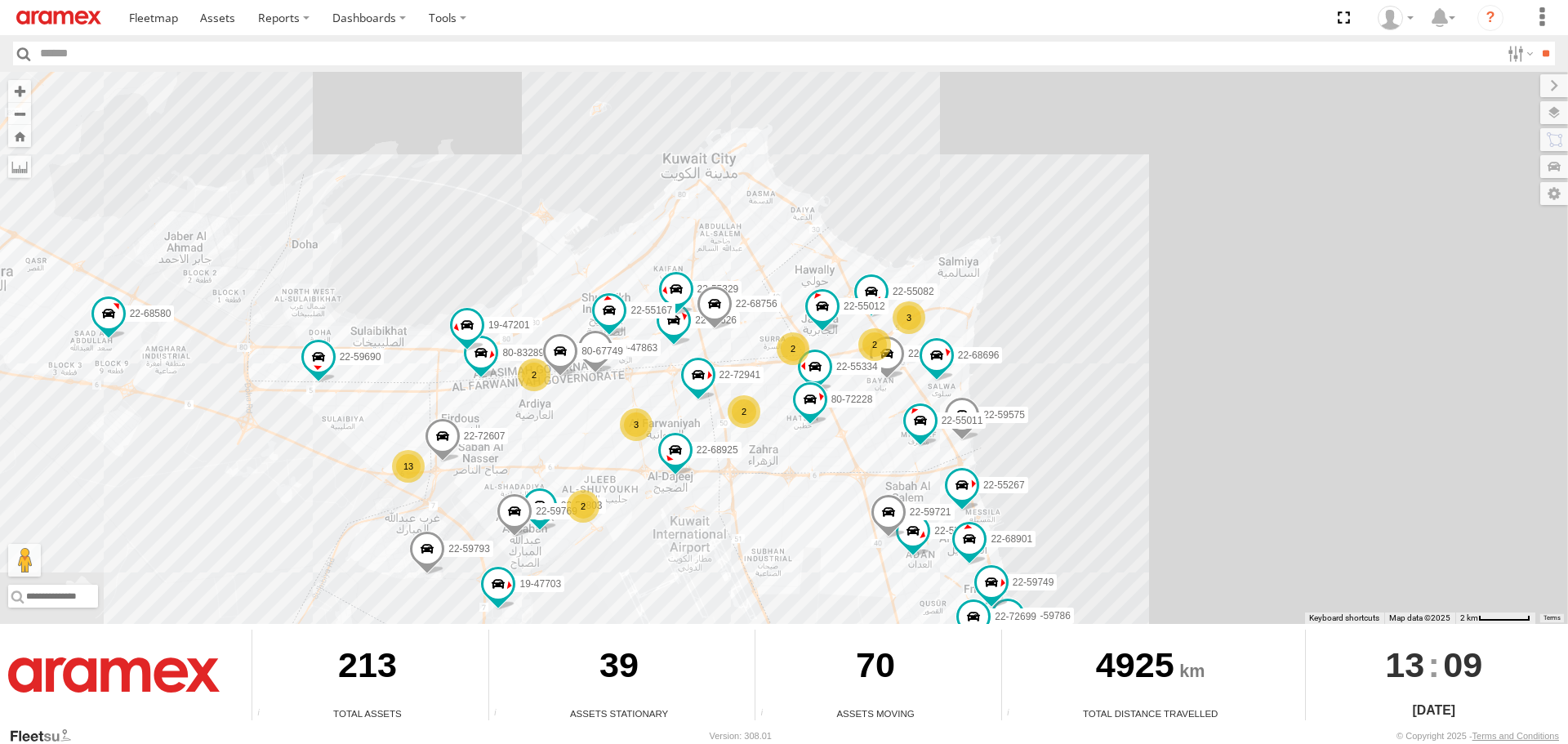
click at [496, 537] on span at bounding box center [514, 515] width 36 height 44
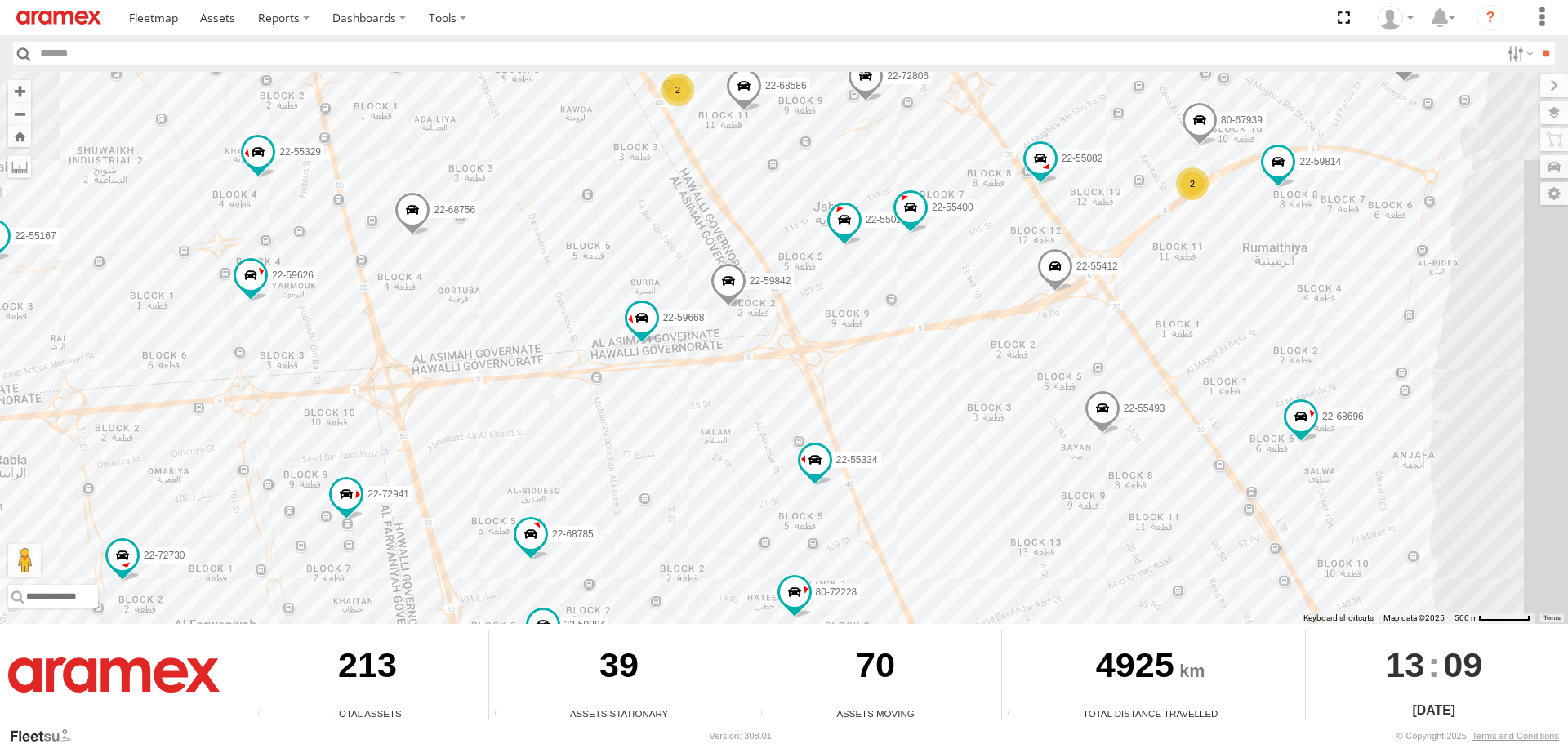
drag, startPoint x: 558, startPoint y: 461, endPoint x: 658, endPoint y: 413, distance: 110.9
click at [658, 413] on div "22-55056 22-72591 22-59690 80-83094 80-67859 19-47020 80-83289 22-55493 22-5962…" at bounding box center [784, 348] width 1568 height 552
click at [419, 208] on span at bounding box center [413, 214] width 36 height 44
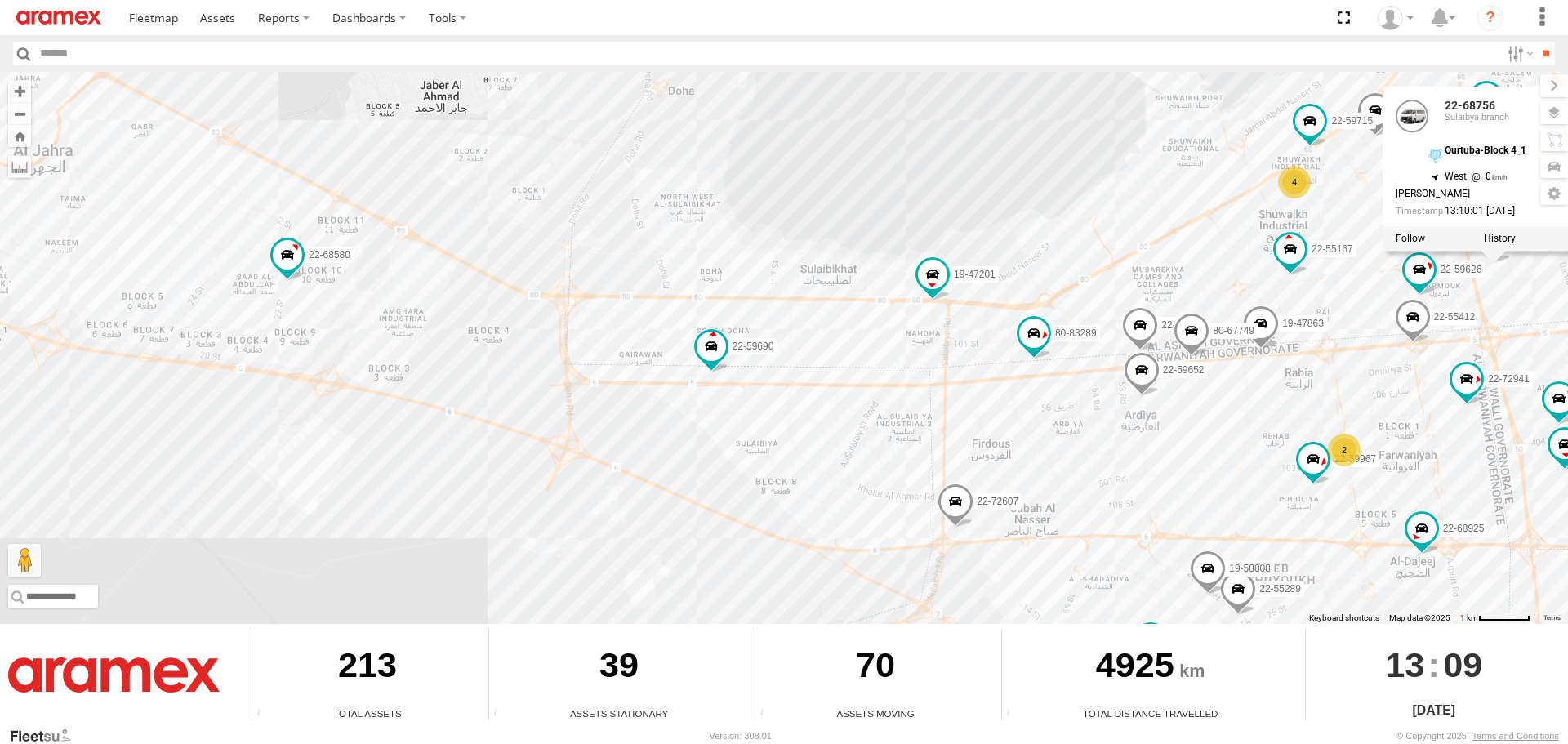
drag, startPoint x: 251, startPoint y: 478, endPoint x: 1329, endPoint y: 488, distance: 1078.0
click at [1329, 488] on div "22-55056 22-72591 22-59690 80-83094 80-67859 19-47020 80-83289 22-55493 22-5962…" at bounding box center [784, 348] width 1568 height 552
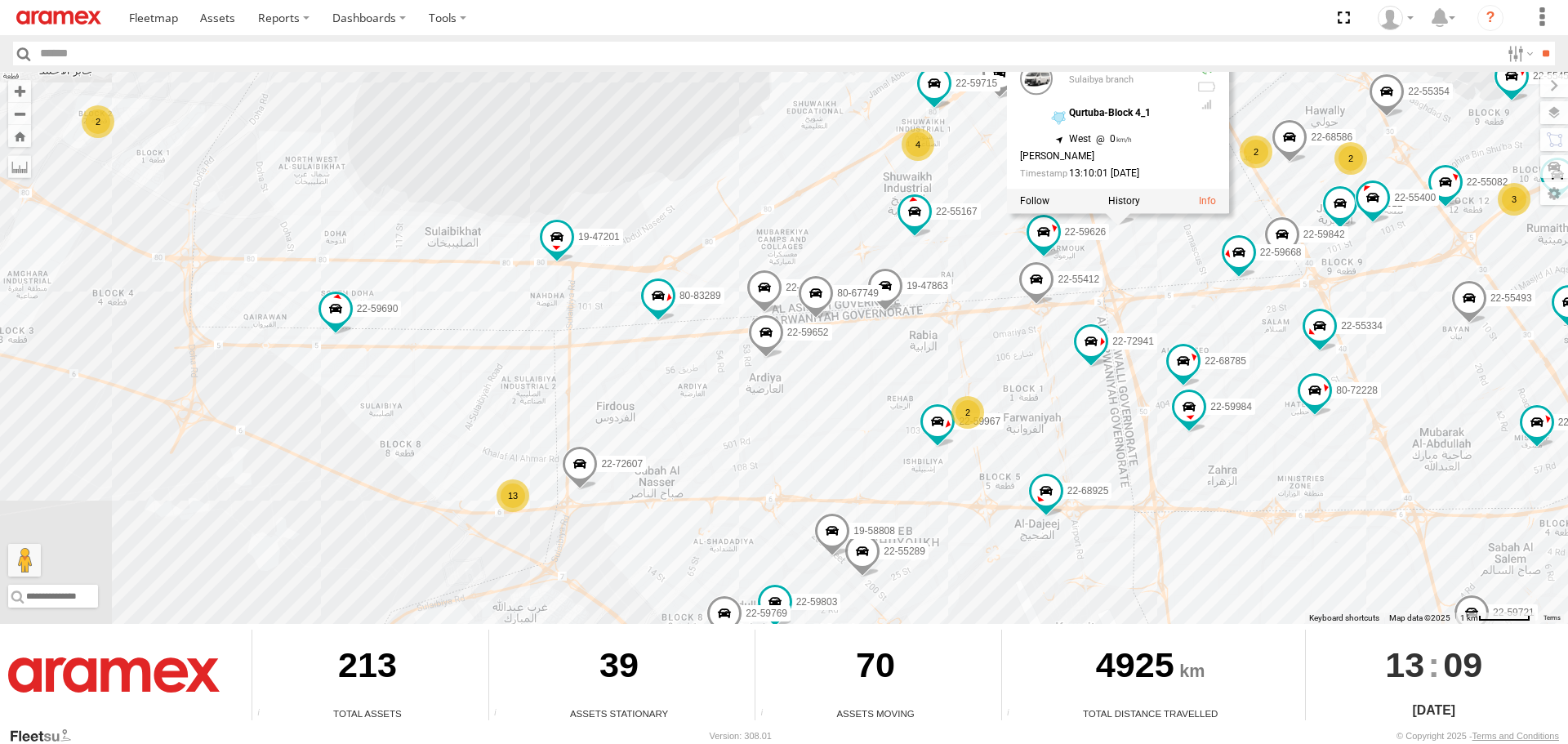
drag, startPoint x: 1302, startPoint y: 497, endPoint x: 925, endPoint y: 461, distance: 378.7
click at [925, 461] on div "22-55056 22-72591 22-59690 80-83094 80-67859 19-47020 80-83289 22-55493 22-5962…" at bounding box center [784, 348] width 1568 height 552
click at [581, 462] on span at bounding box center [580, 468] width 36 height 44
